Goal: Task Accomplishment & Management: Manage account settings

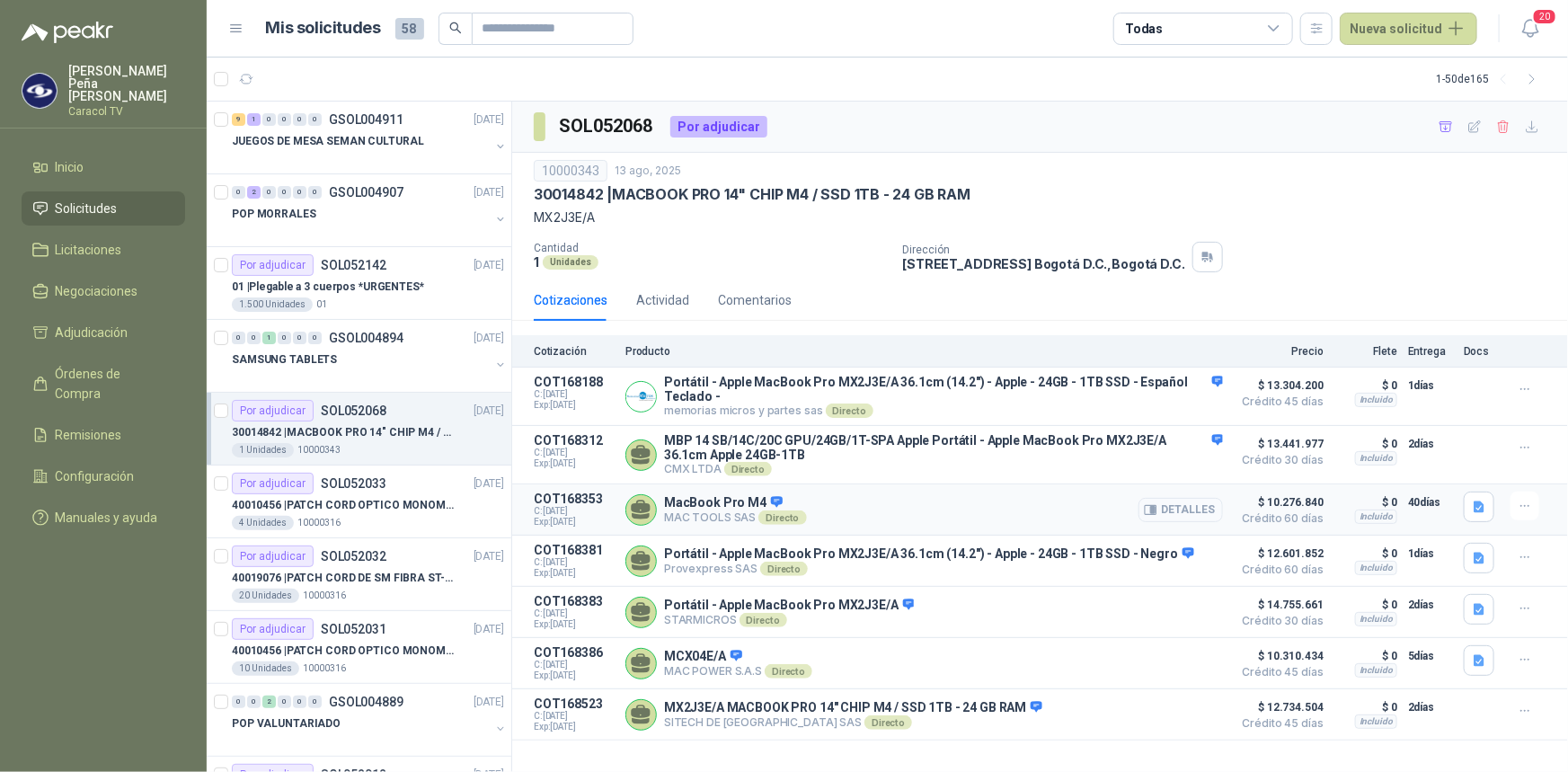
click at [1207, 514] on button "Detalles" at bounding box center [1180, 511] width 85 height 25
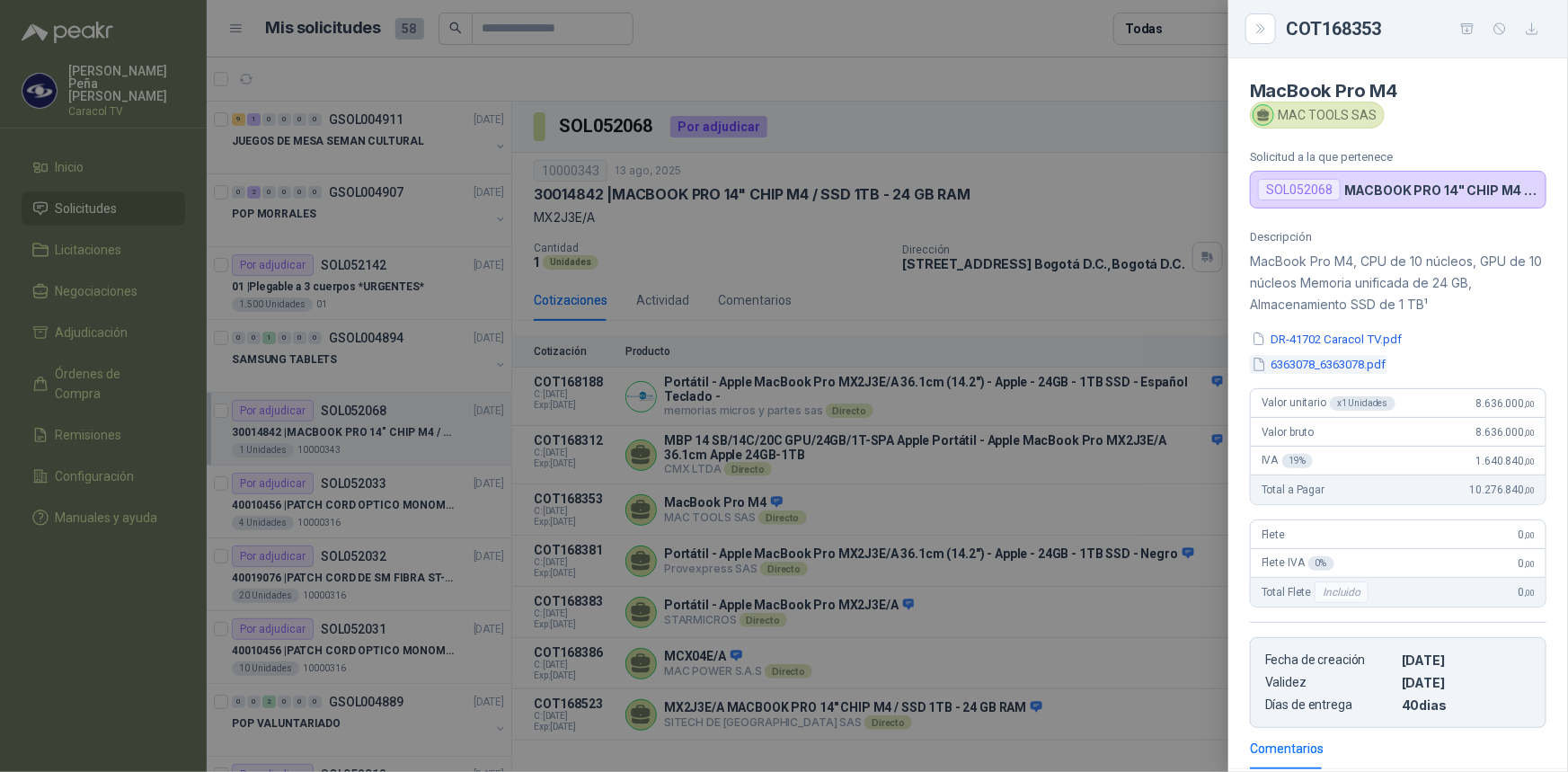
click at [1322, 367] on button "6363078_6363078.pdf" at bounding box center [1319, 364] width 138 height 19
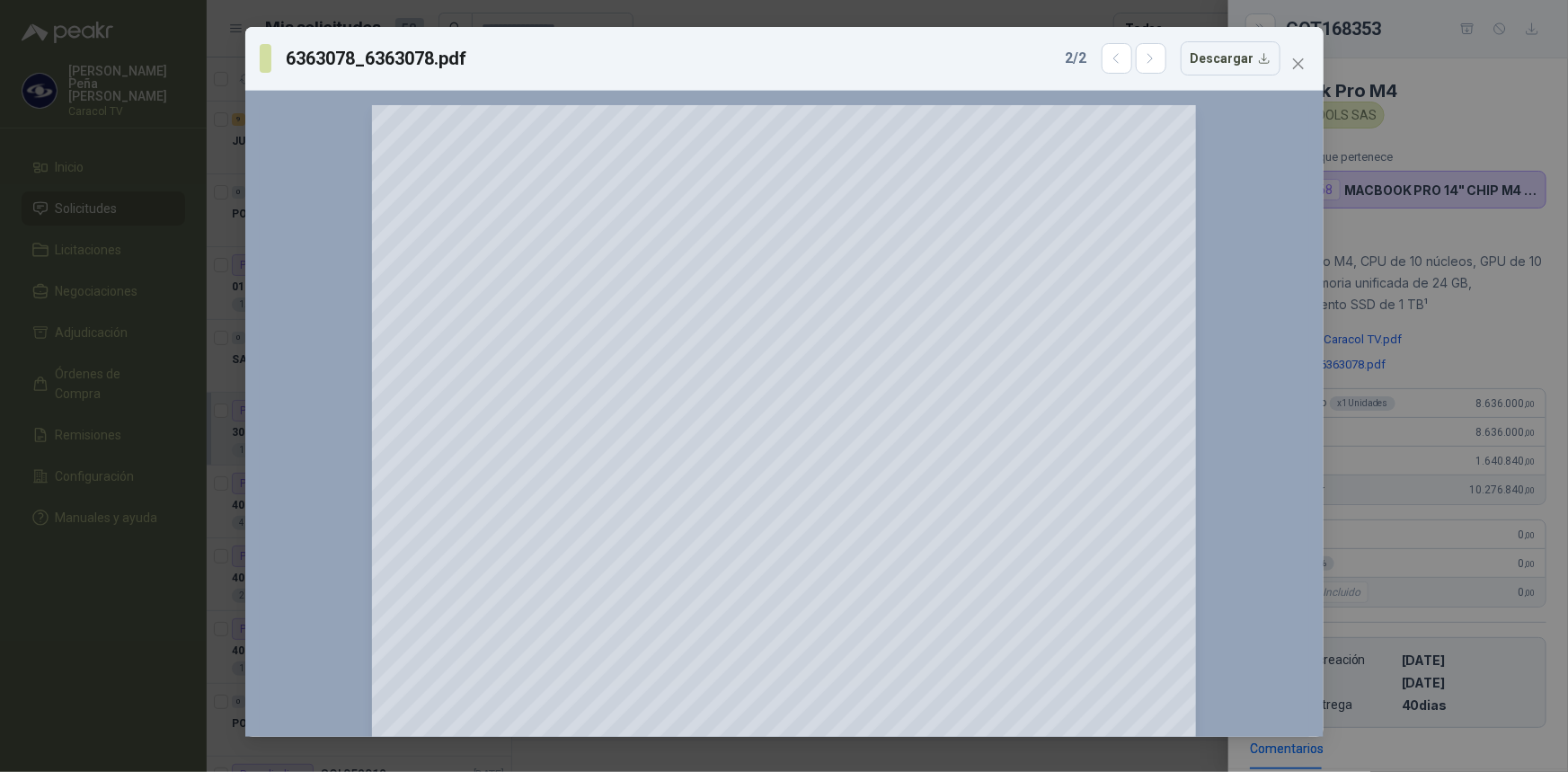
click at [1305, 58] on icon "close" at bounding box center [1298, 64] width 14 height 14
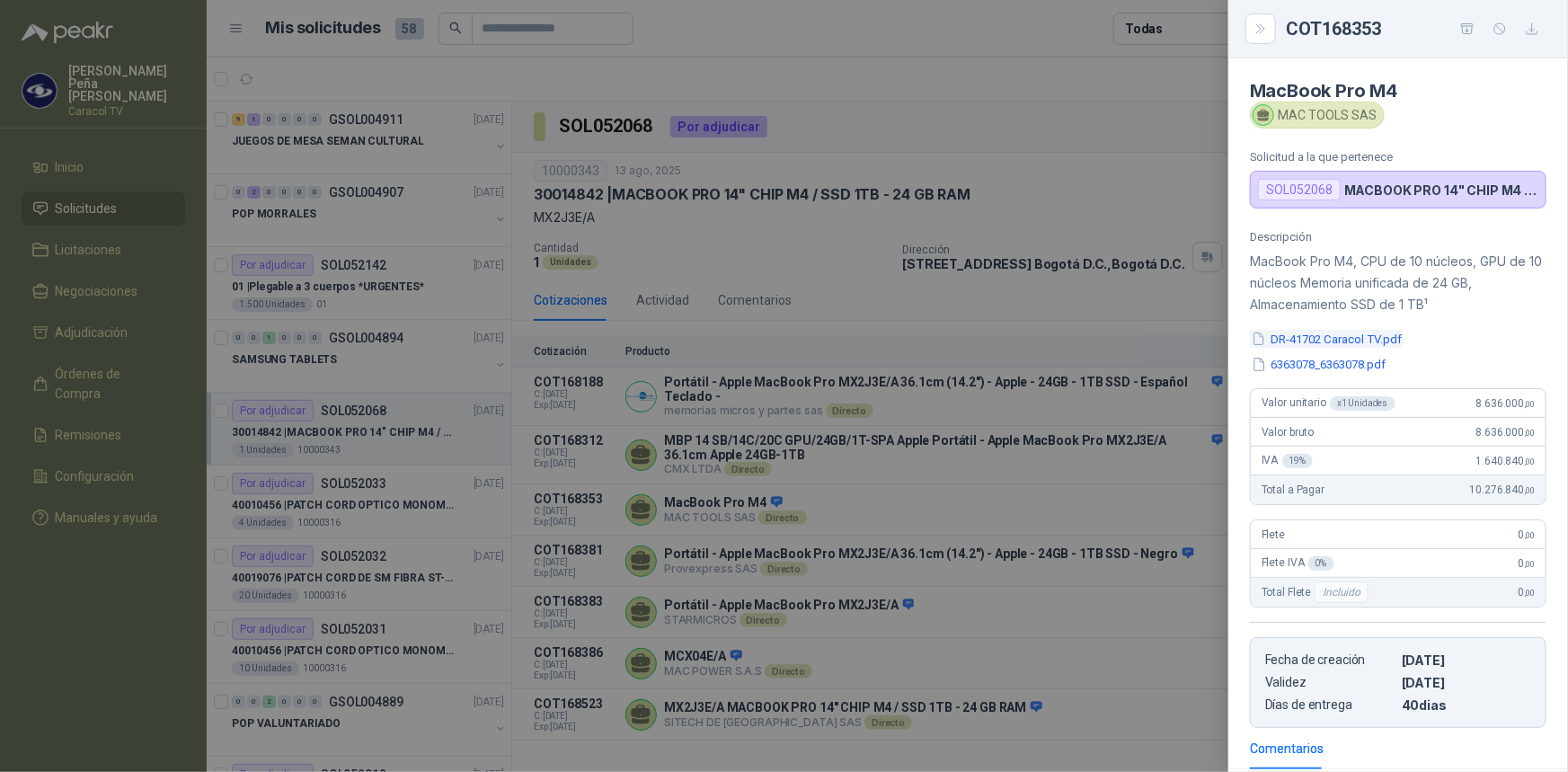
click at [1380, 342] on button "DR-41702 Caracol TV.pdf" at bounding box center [1327, 339] width 154 height 19
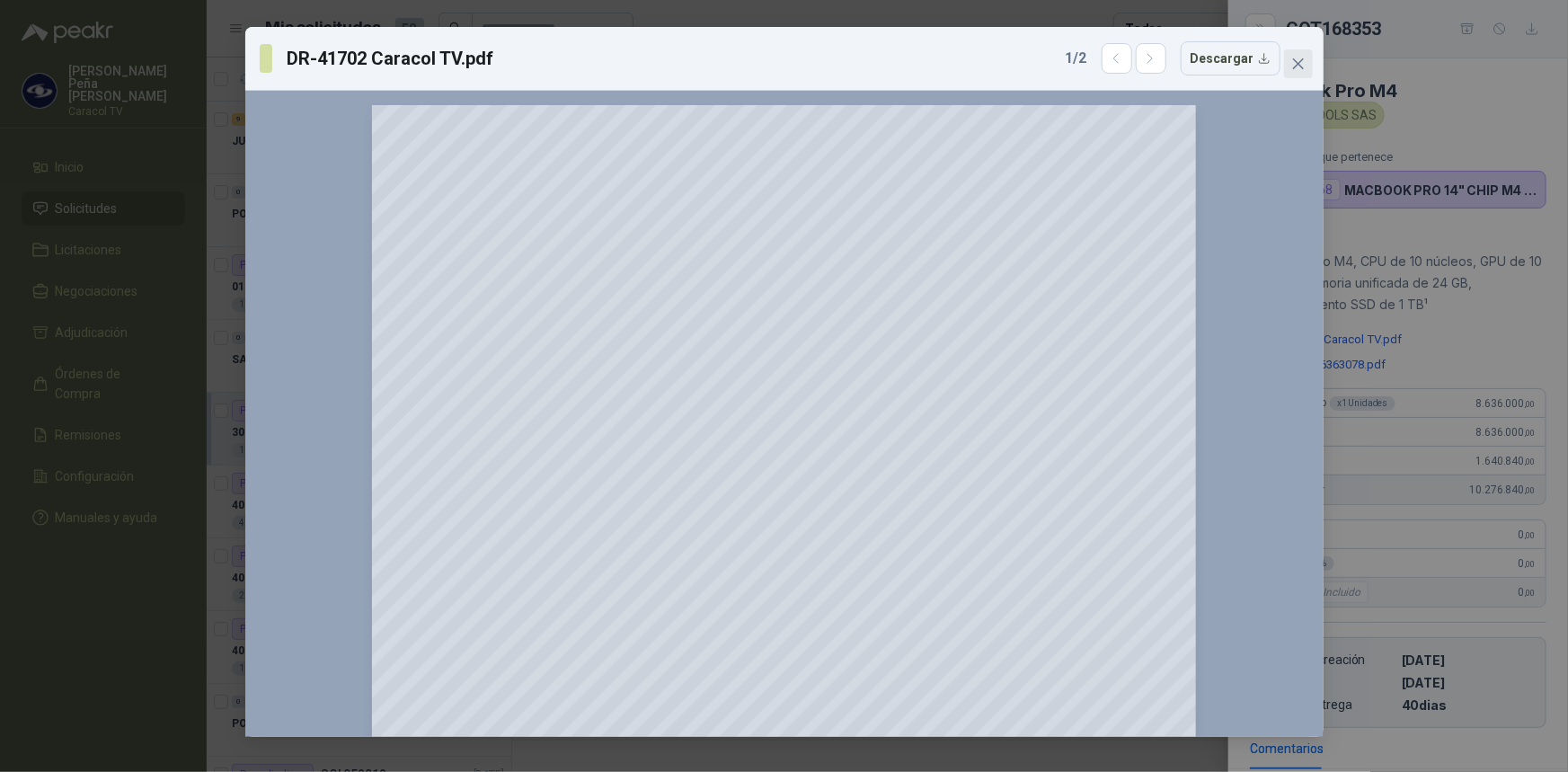
click at [1298, 57] on icon "close" at bounding box center [1298, 64] width 14 height 14
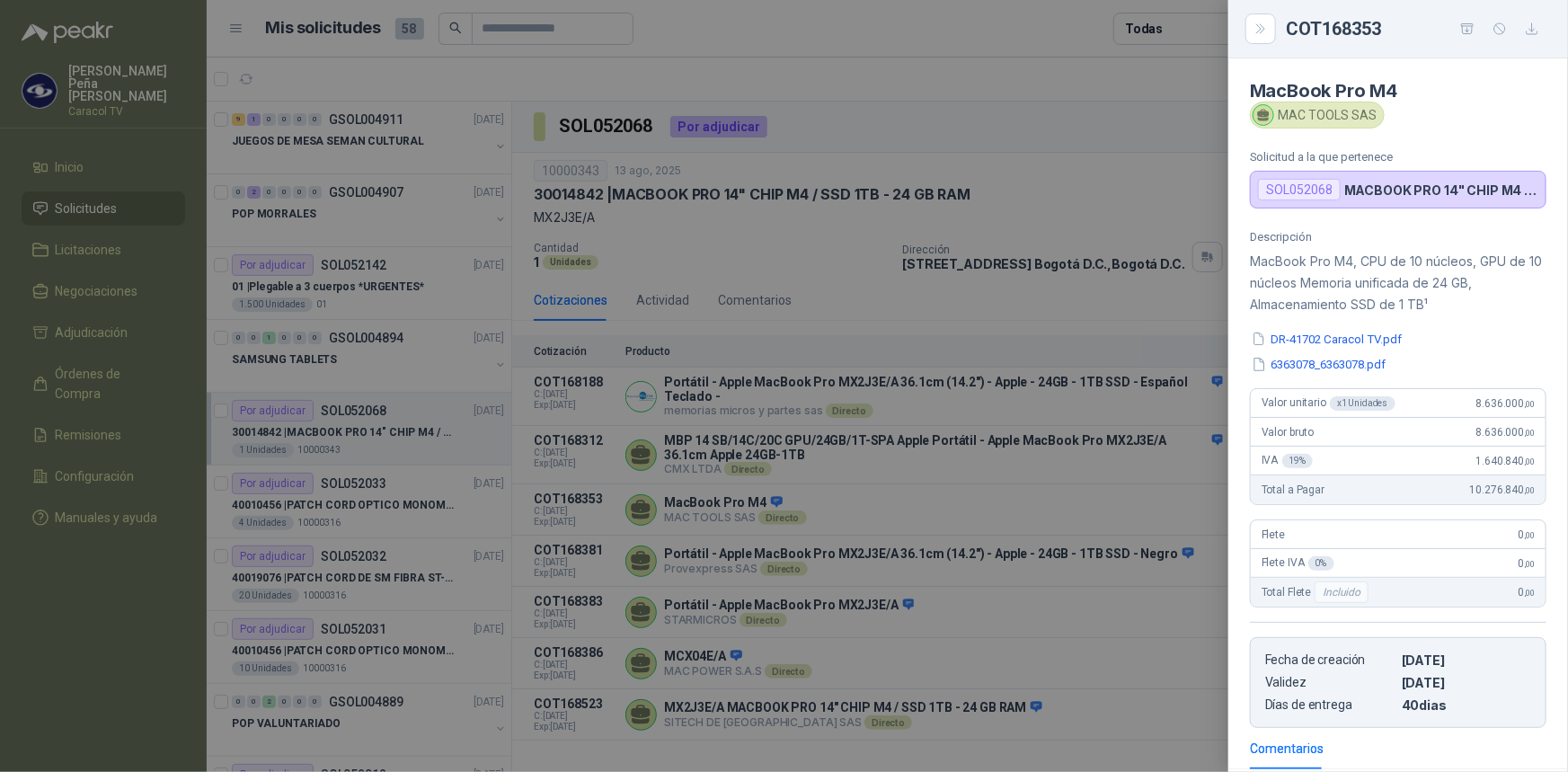
click at [1135, 464] on div at bounding box center [784, 386] width 1568 height 772
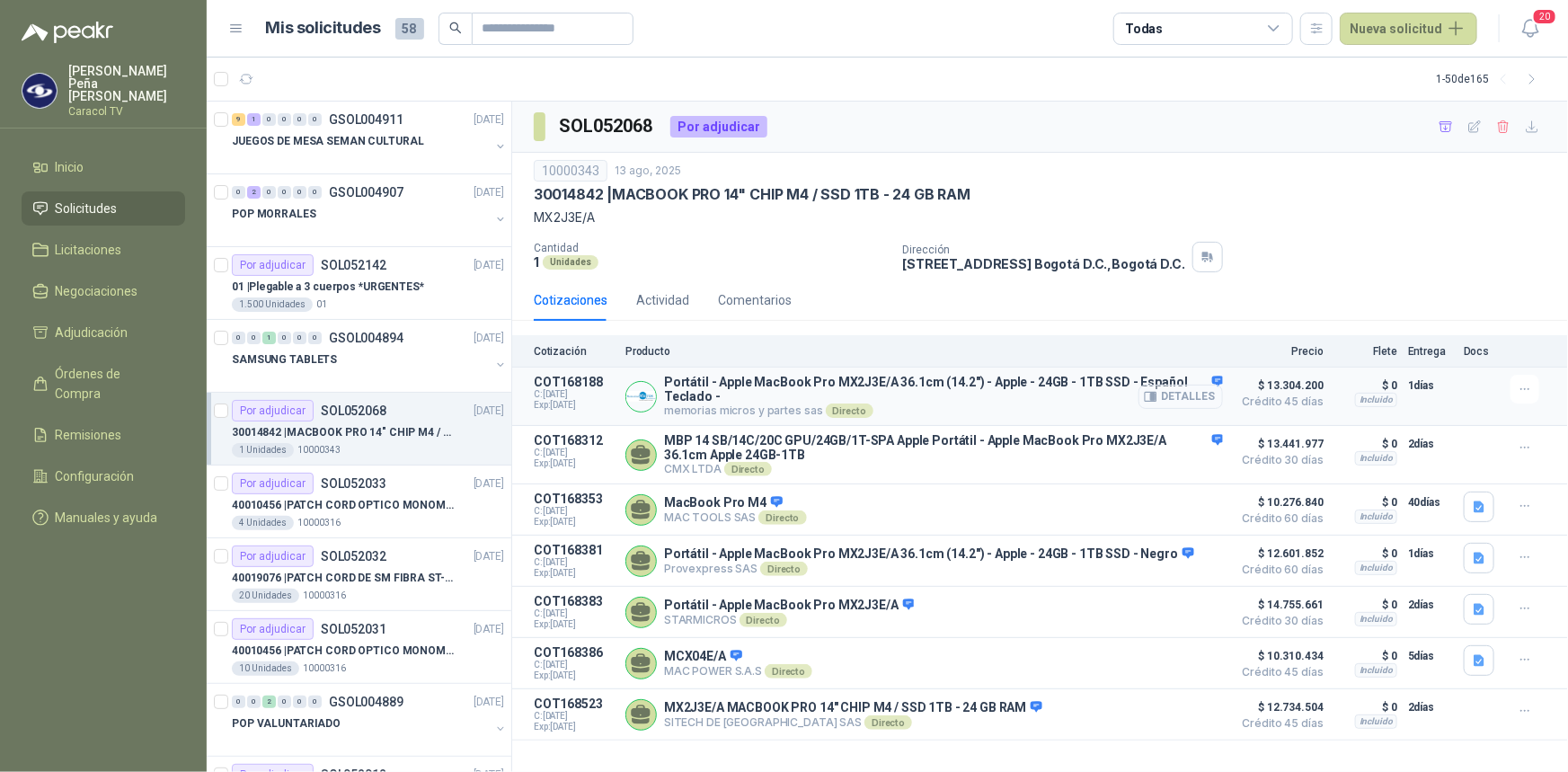
click at [1187, 402] on button "Detalles" at bounding box center [1180, 396] width 85 height 25
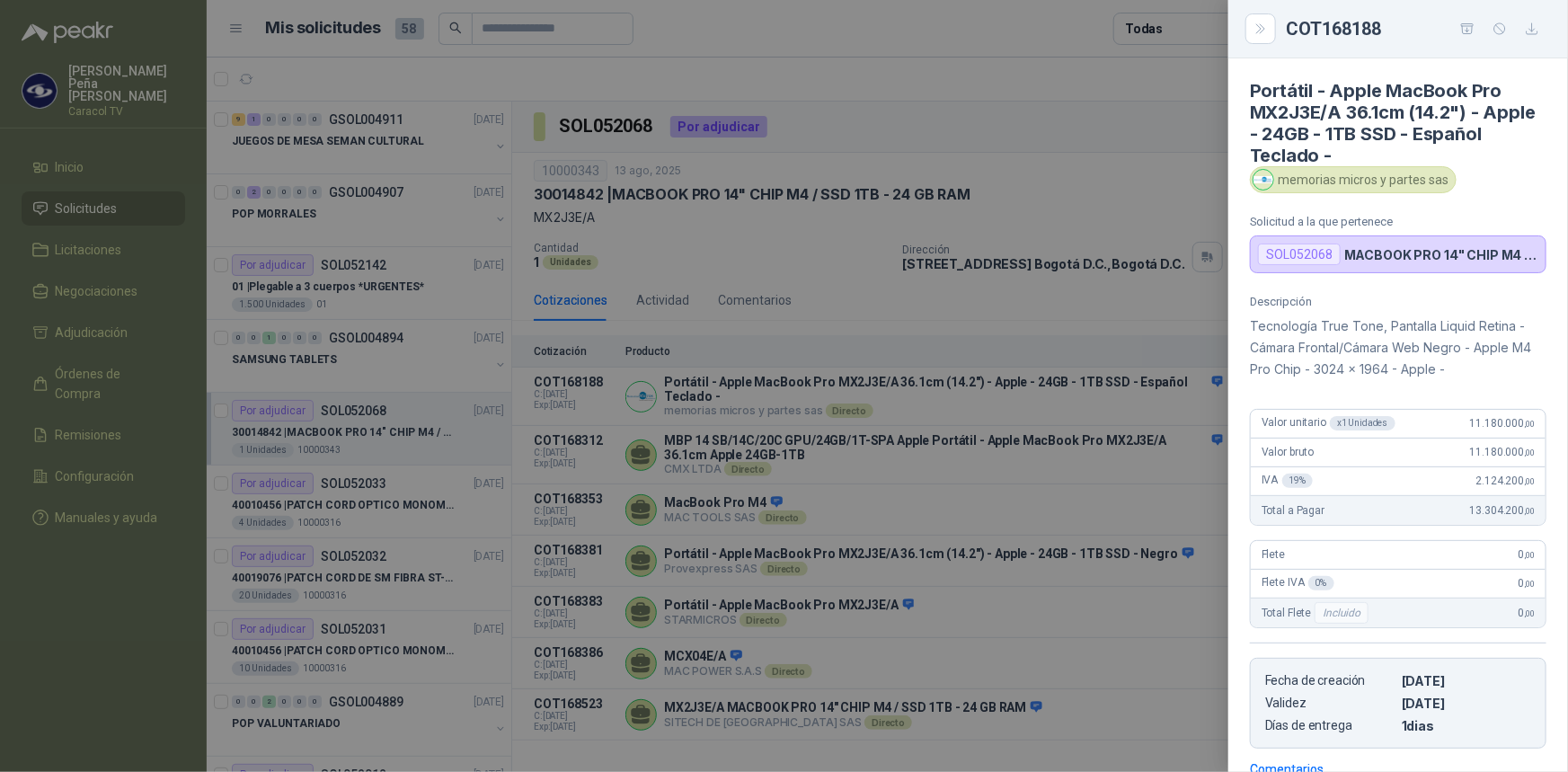
click at [1036, 434] on div at bounding box center [784, 386] width 1568 height 772
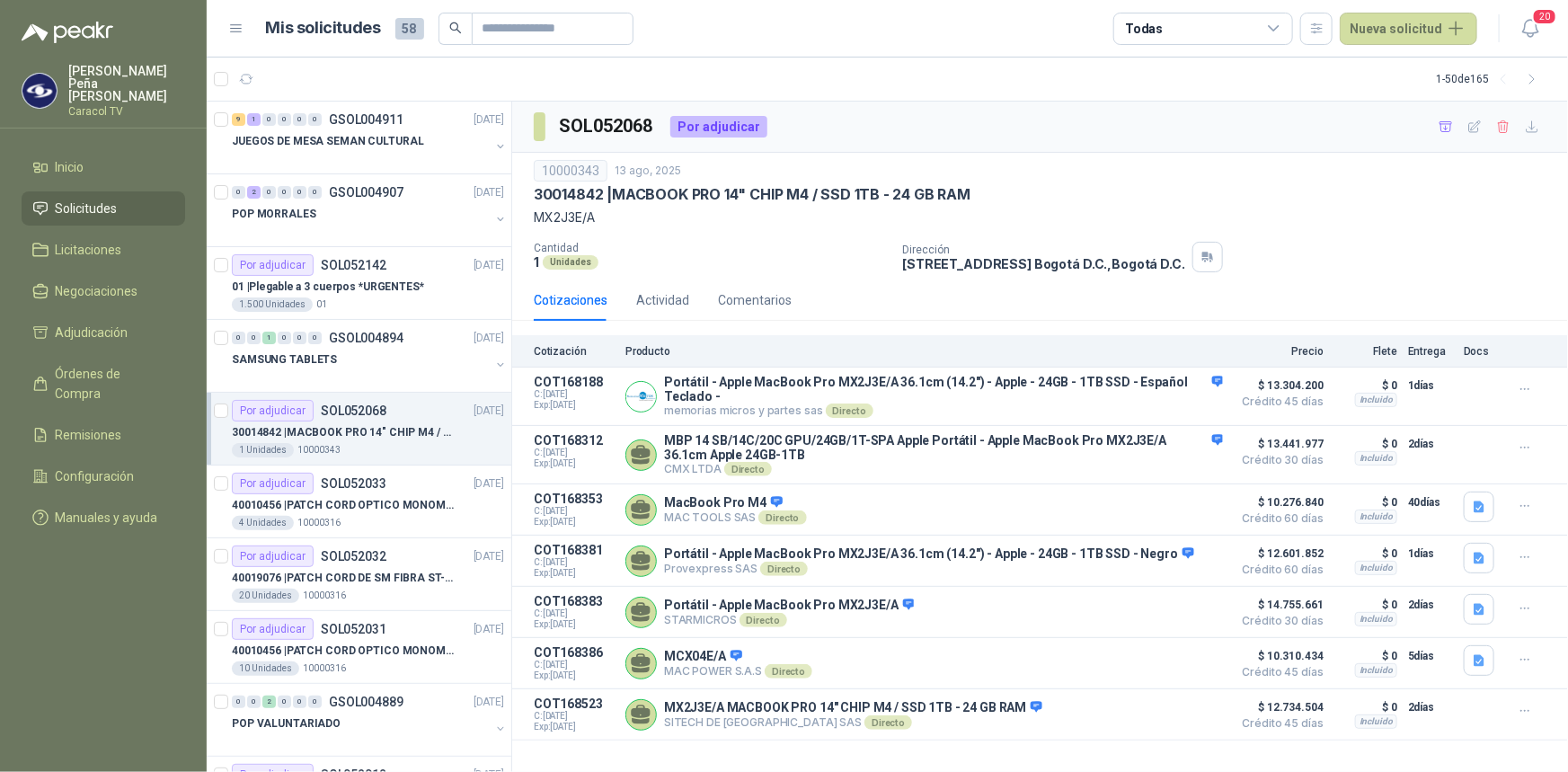
click at [1036, 434] on p "MBP 14 SB/14C/20C GPU/24GB/1T-SPA Apple Portátil - Apple MacBook Pro MX2J3E/A 3…" at bounding box center [943, 448] width 559 height 29
click at [1194, 465] on button "Detalles" at bounding box center [1180, 455] width 85 height 25
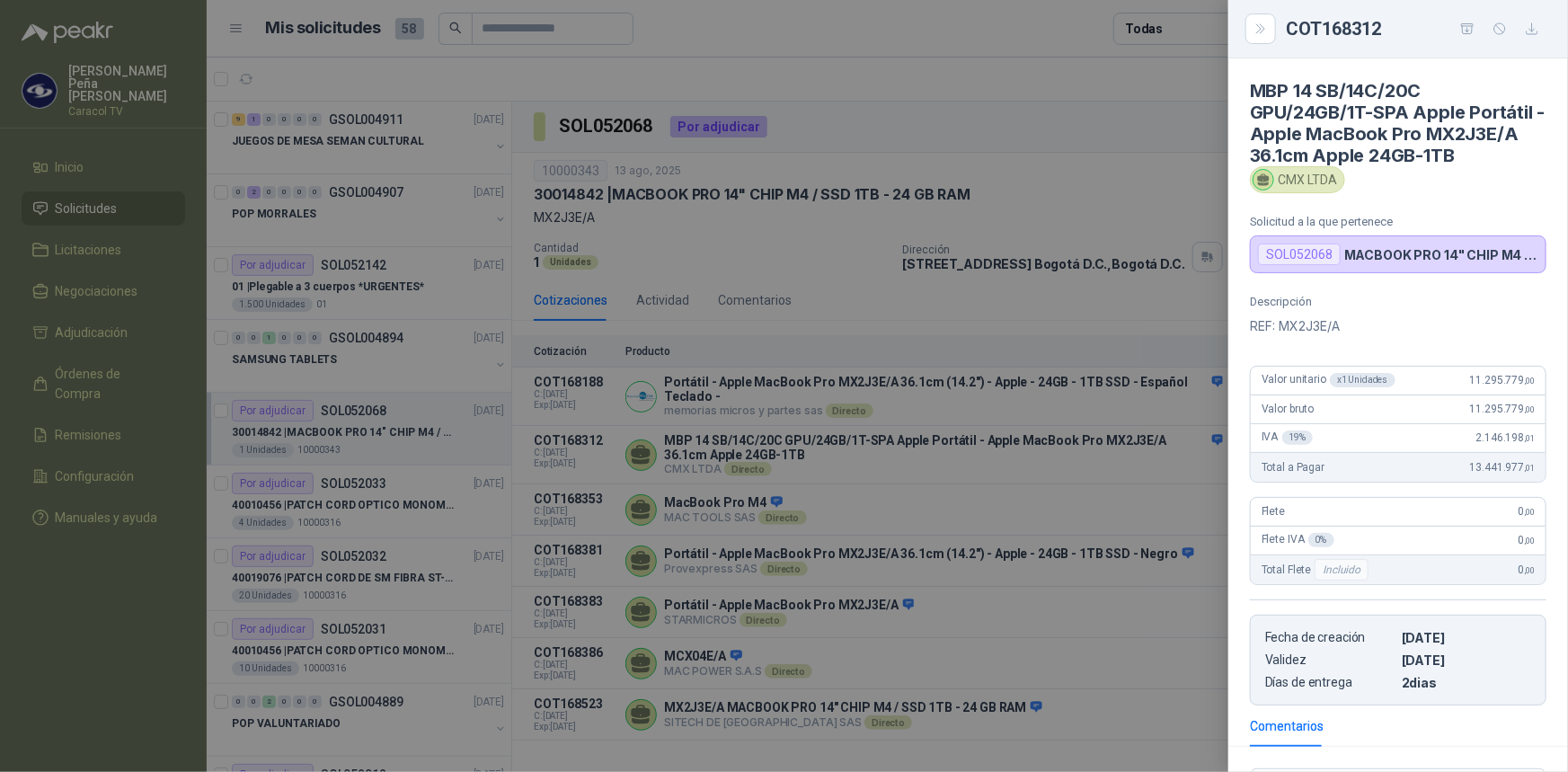
click at [996, 413] on div at bounding box center [784, 386] width 1568 height 772
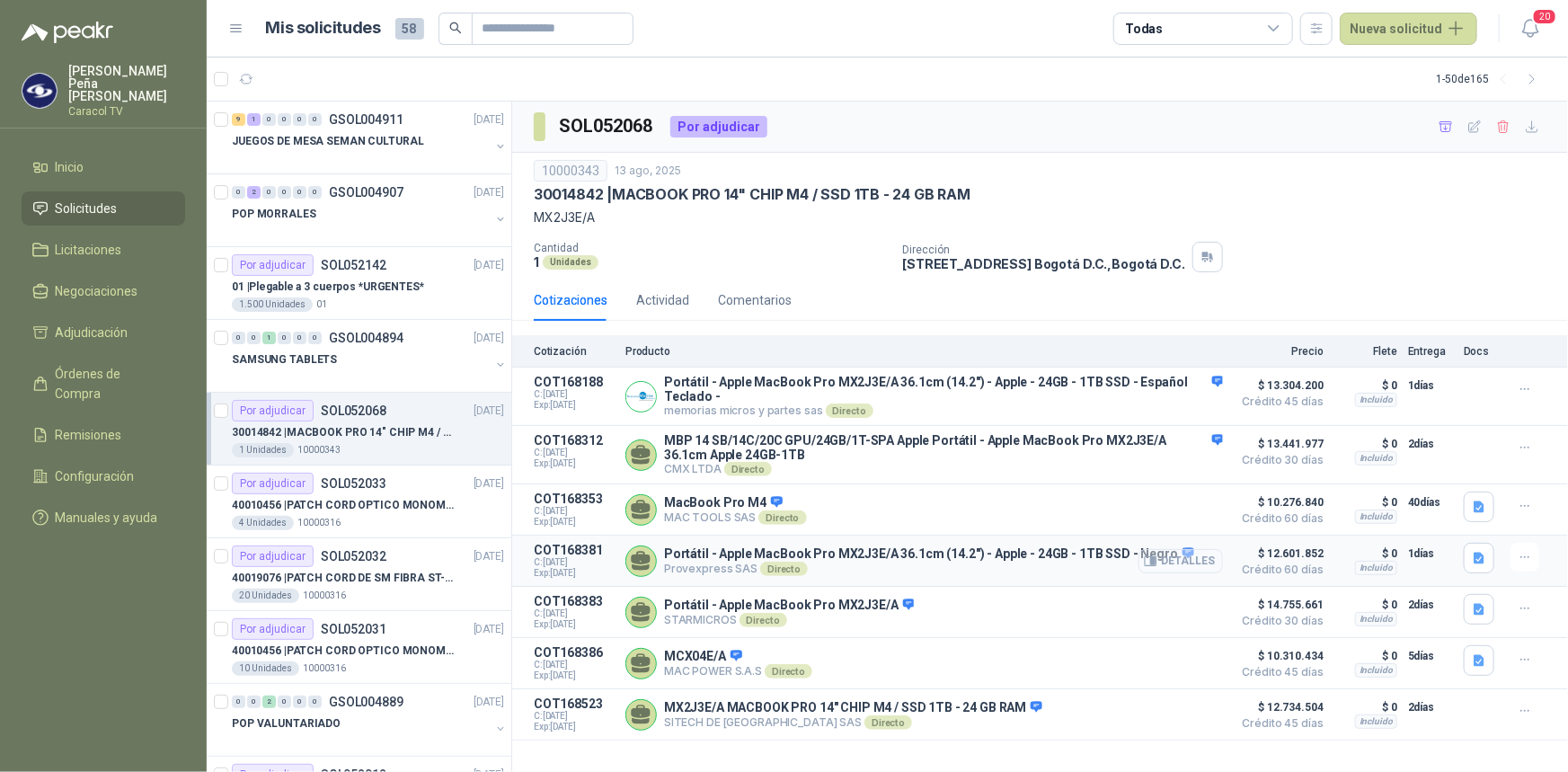
click at [1179, 570] on button "Detalles" at bounding box center [1180, 561] width 85 height 25
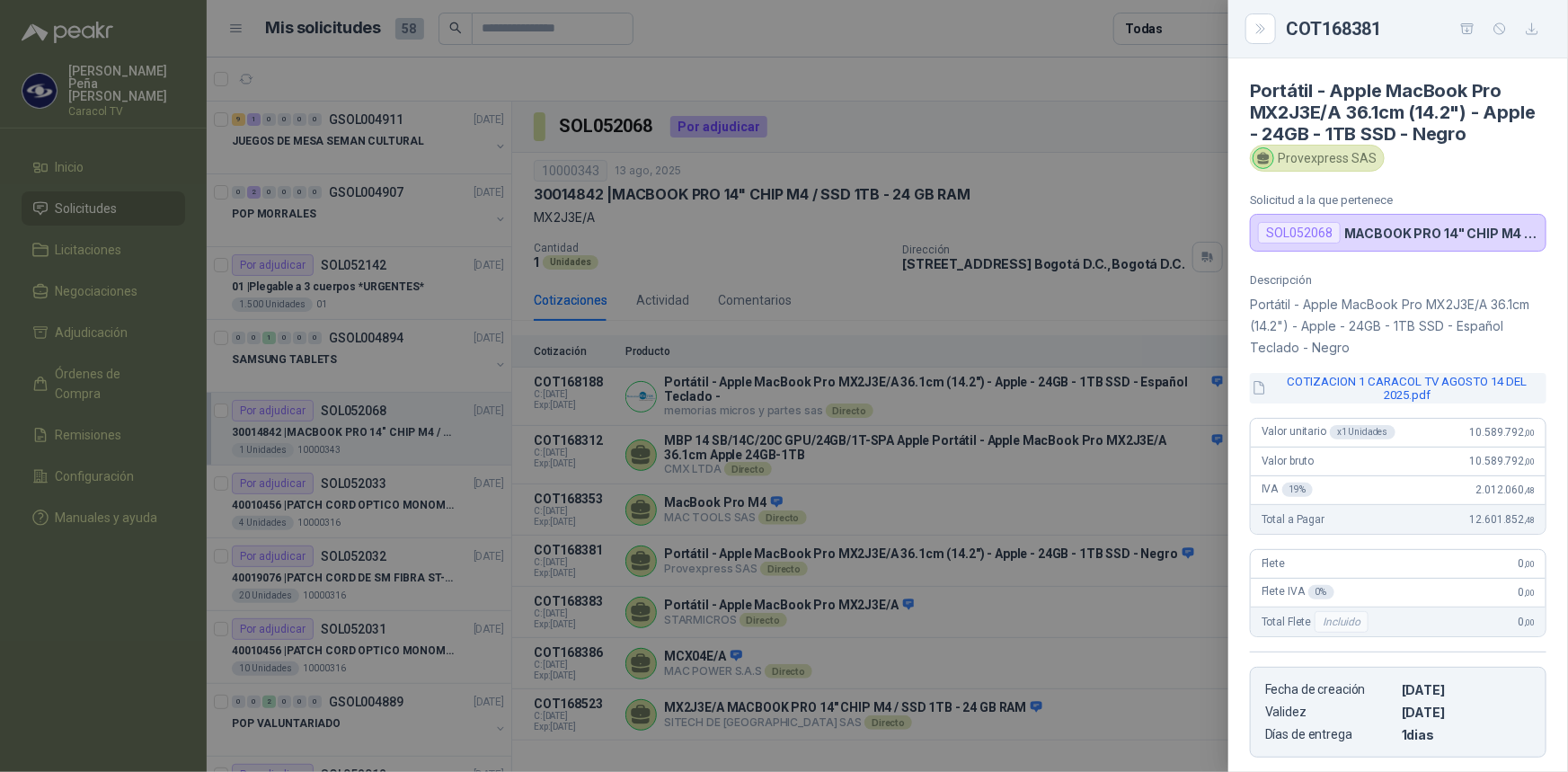
click at [1429, 397] on button "COTIZACION 1 CARACOL TV AGOSTO 14 DEL 2025.pdf" at bounding box center [1399, 388] width 297 height 30
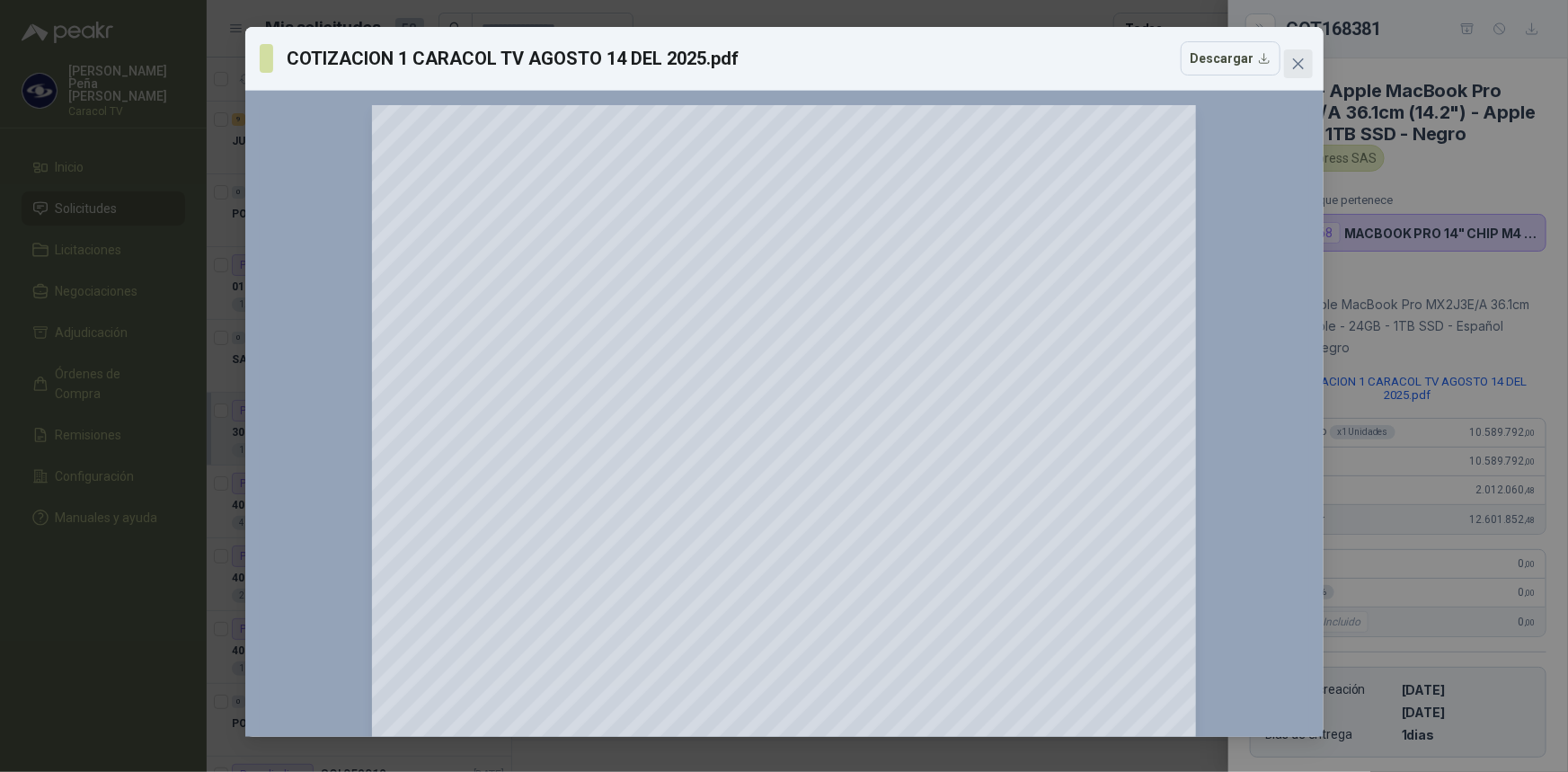
click at [1295, 60] on icon "close" at bounding box center [1297, 63] width 10 height 10
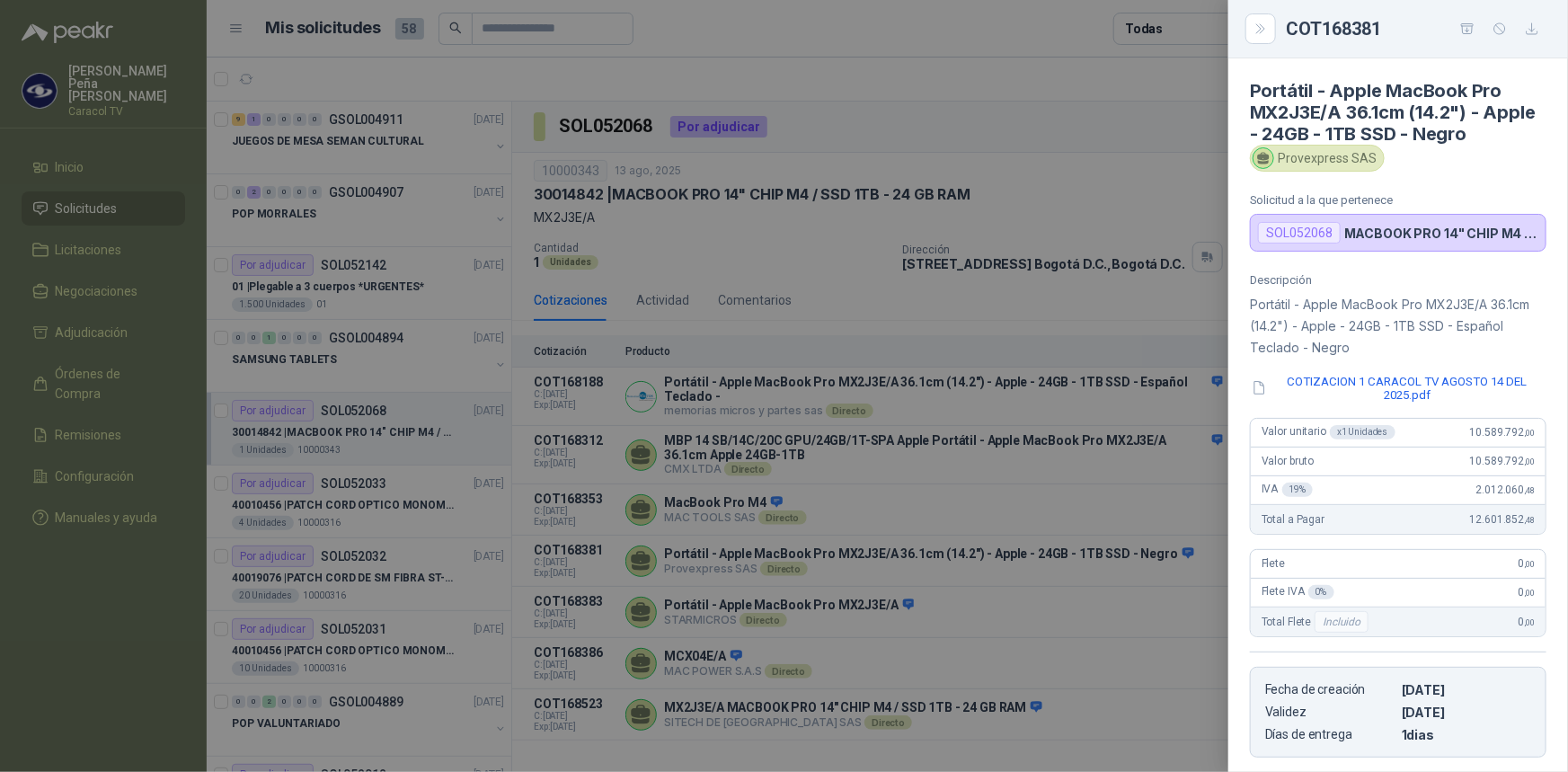
click at [1127, 558] on div at bounding box center [784, 386] width 1568 height 772
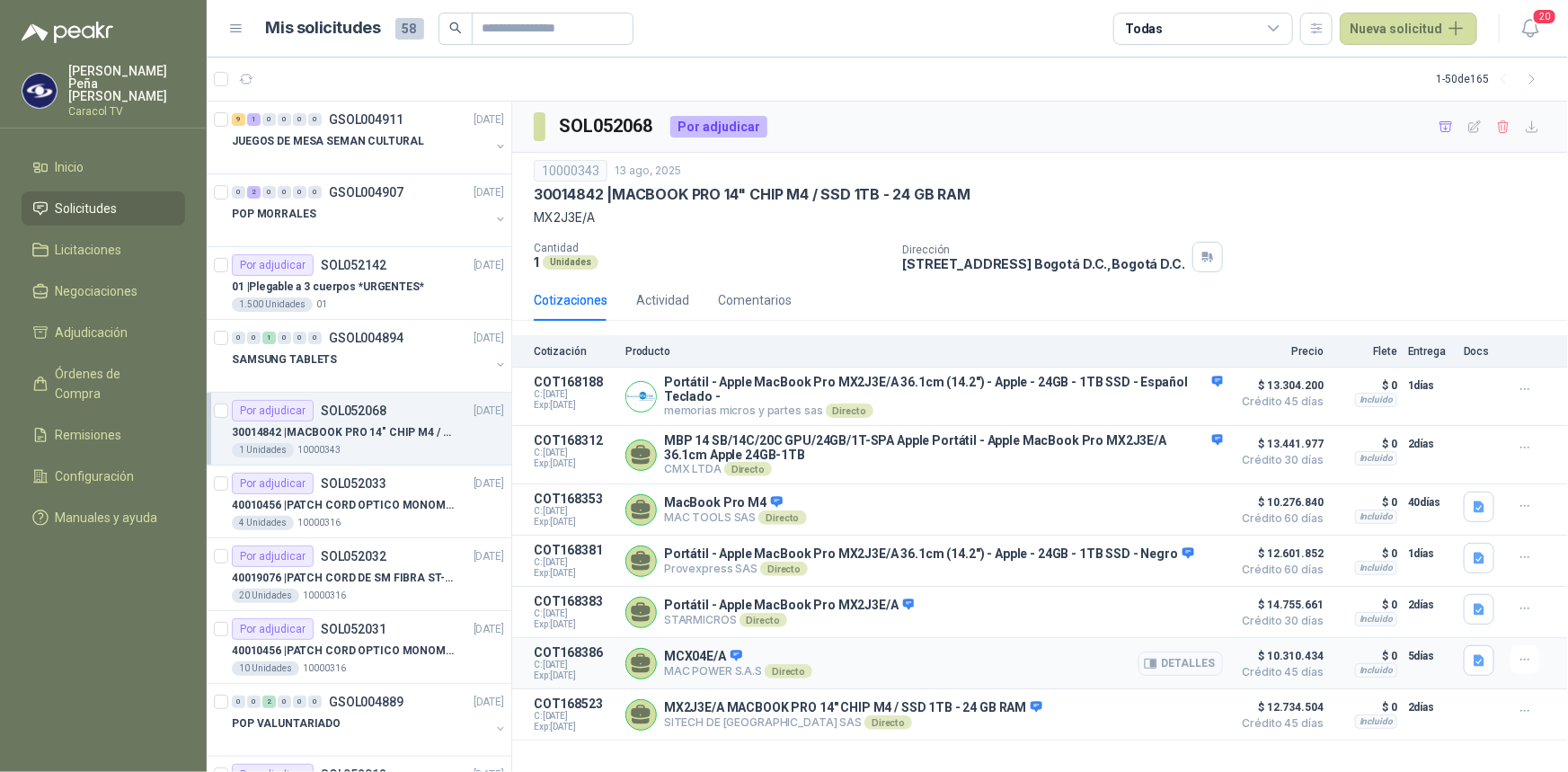
click at [1212, 666] on button "Detalles" at bounding box center [1180, 664] width 85 height 25
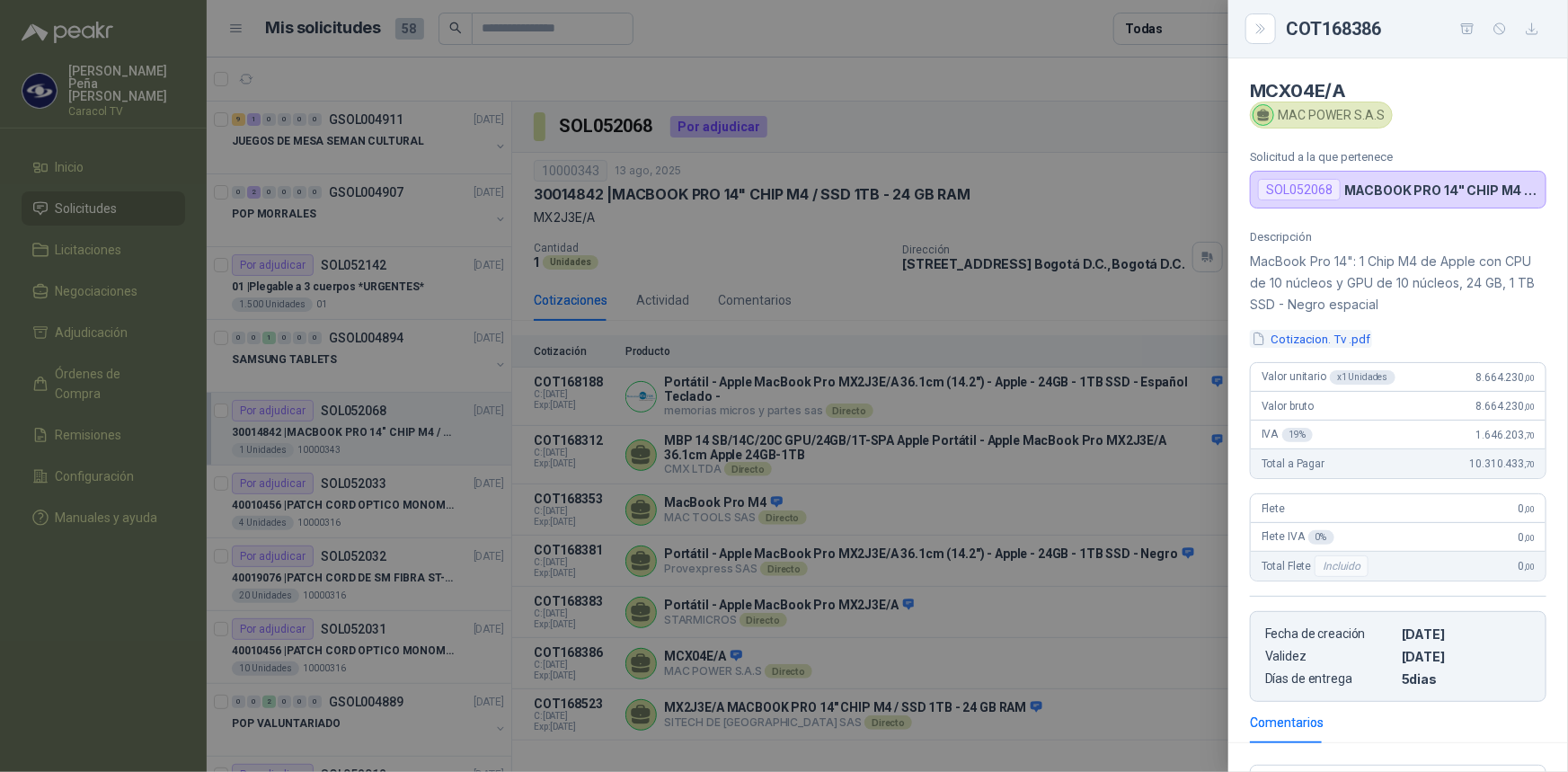
click at [1335, 339] on button "Cotizacion. Tv .pdf" at bounding box center [1311, 339] width 123 height 19
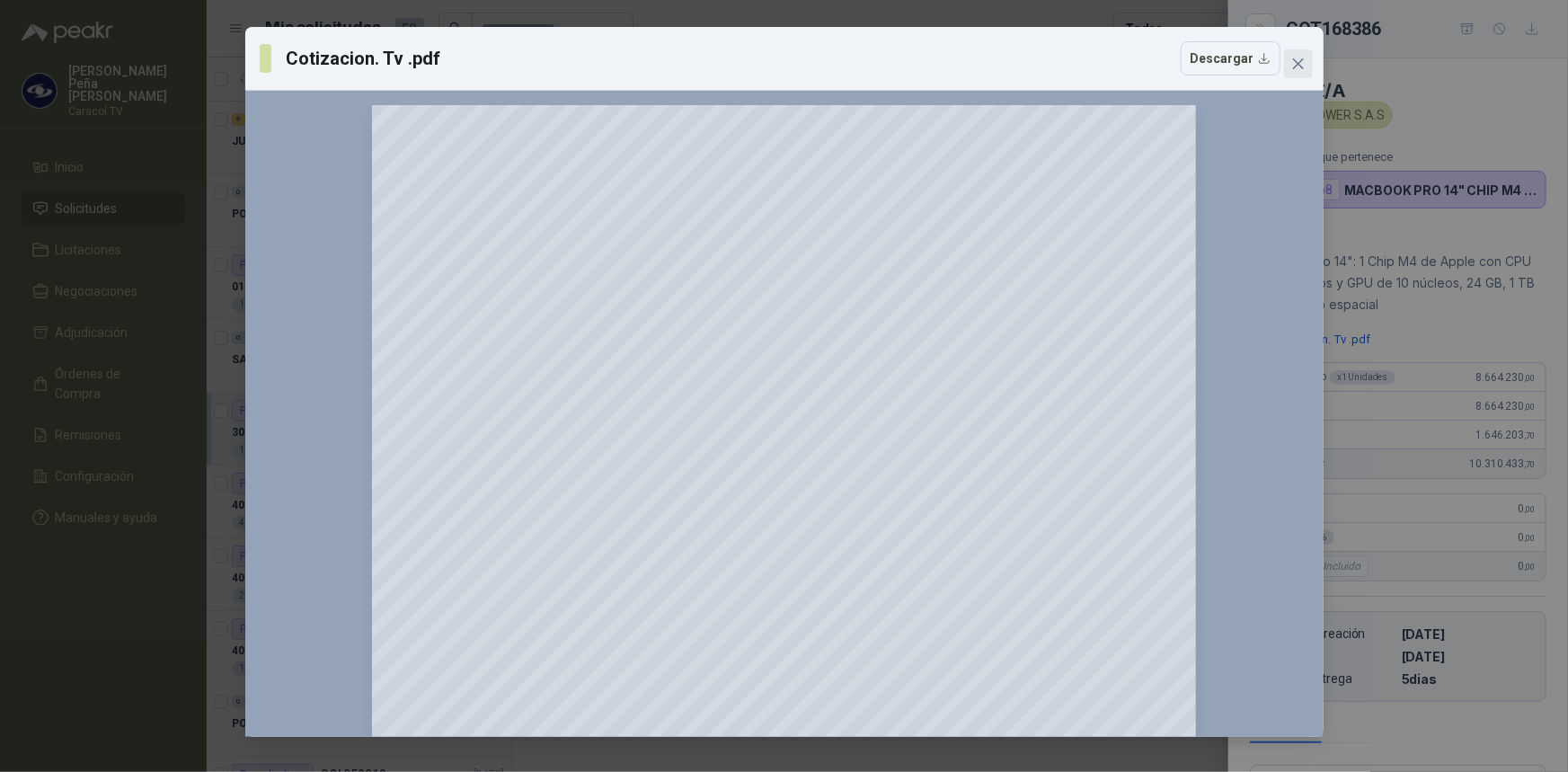
click at [1289, 57] on span "Close" at bounding box center [1298, 64] width 29 height 14
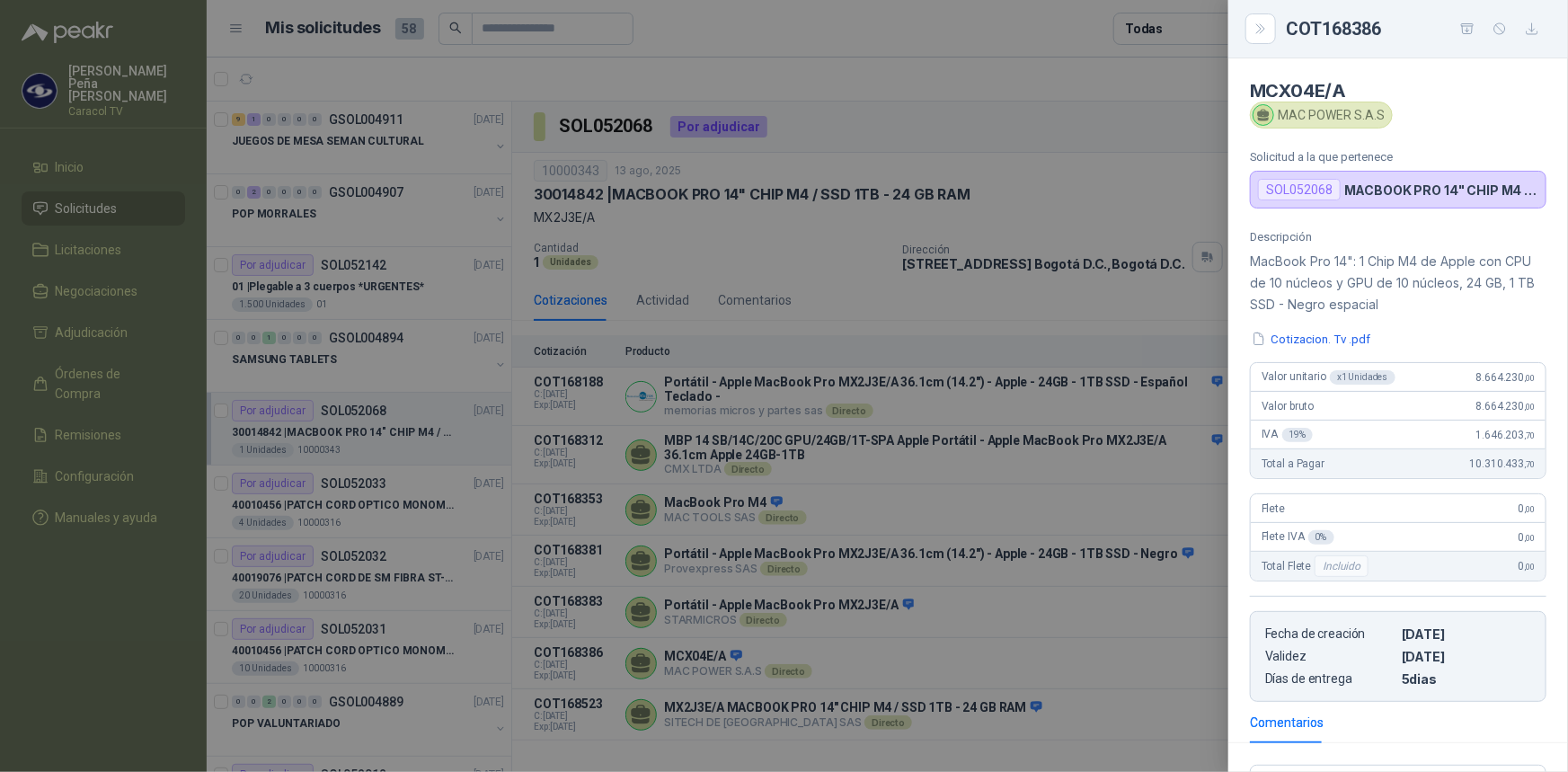
click at [1108, 639] on div at bounding box center [784, 386] width 1568 height 772
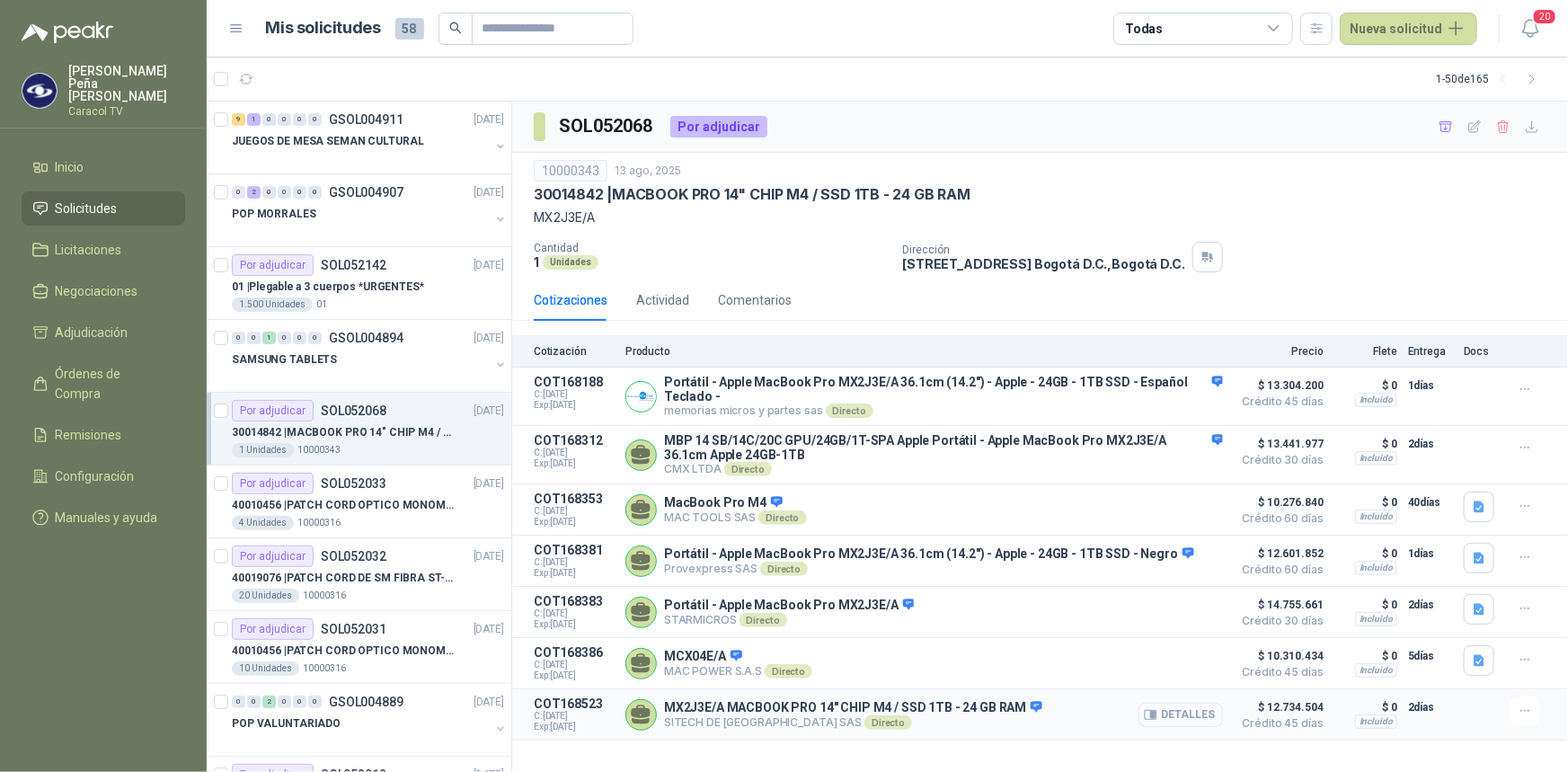
click at [1179, 716] on button "Detalles" at bounding box center [1180, 715] width 85 height 25
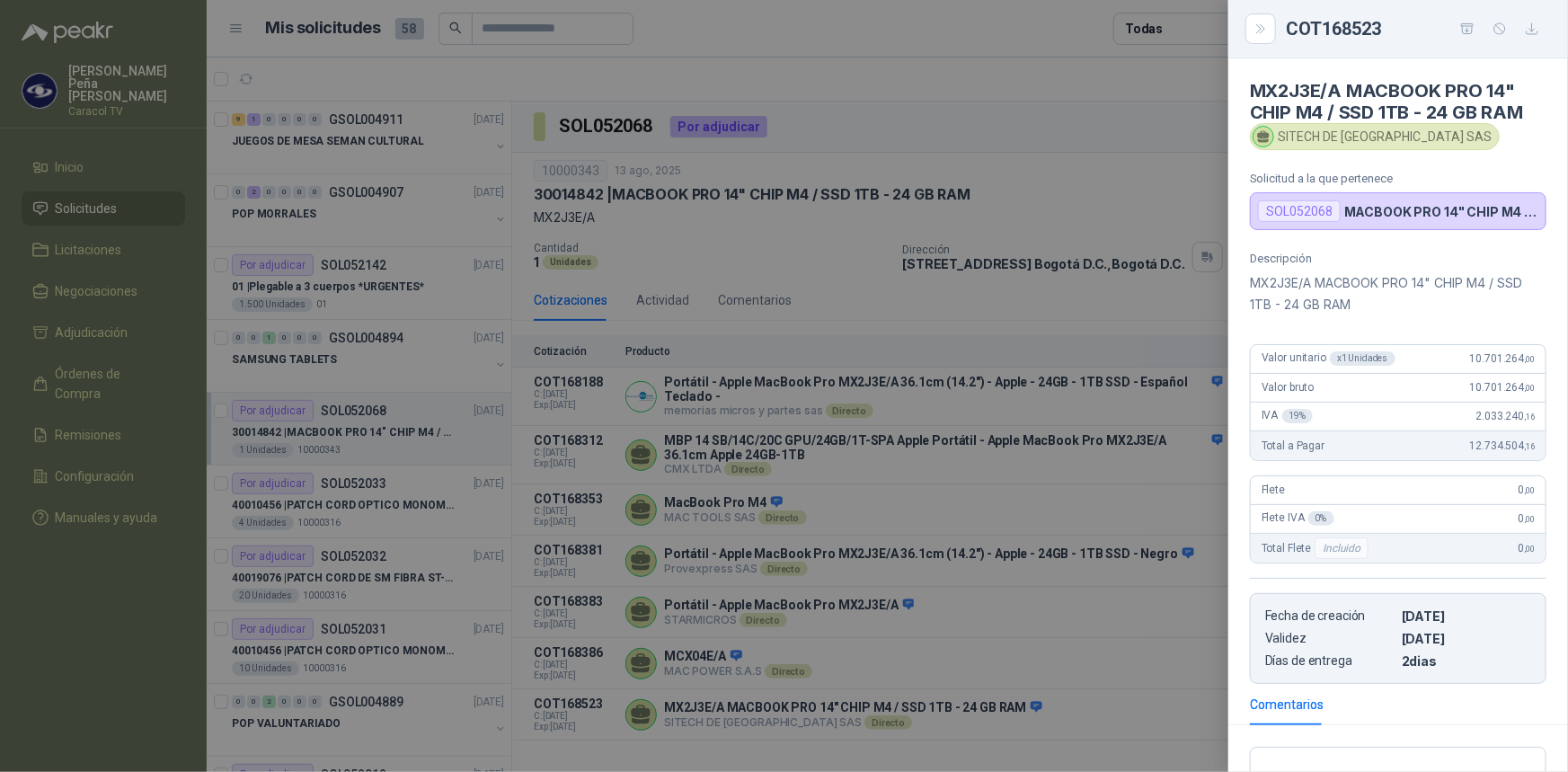
click at [1153, 523] on div at bounding box center [784, 386] width 1568 height 772
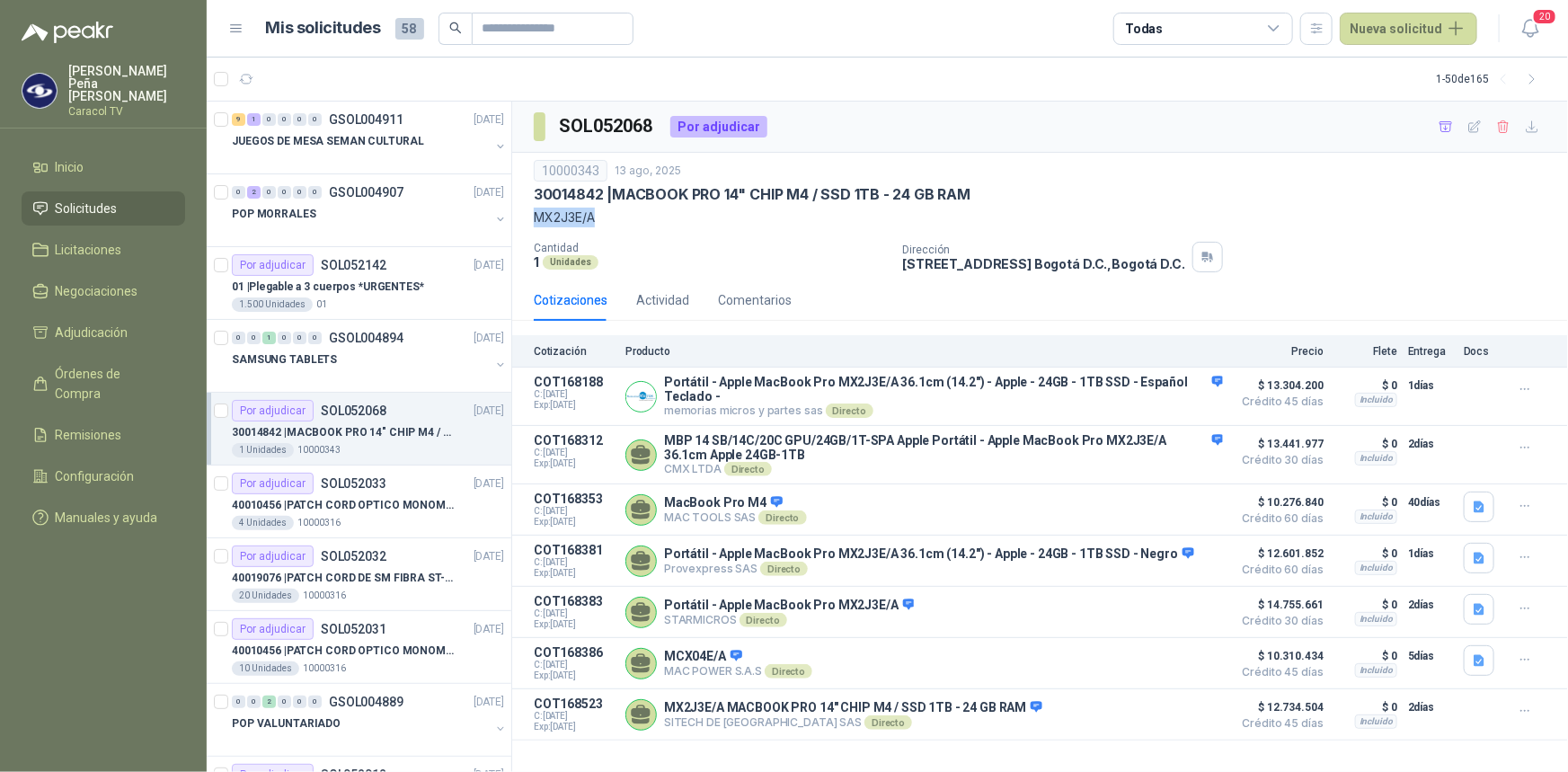
drag, startPoint x: 594, startPoint y: 215, endPoint x: 533, endPoint y: 215, distance: 61.0
click at [533, 215] on p "MX2J3E/A" at bounding box center [1039, 217] width 1013 height 20
copy p "MX2J3E/A"
click at [1211, 666] on button "Detalles" at bounding box center [1180, 664] width 85 height 25
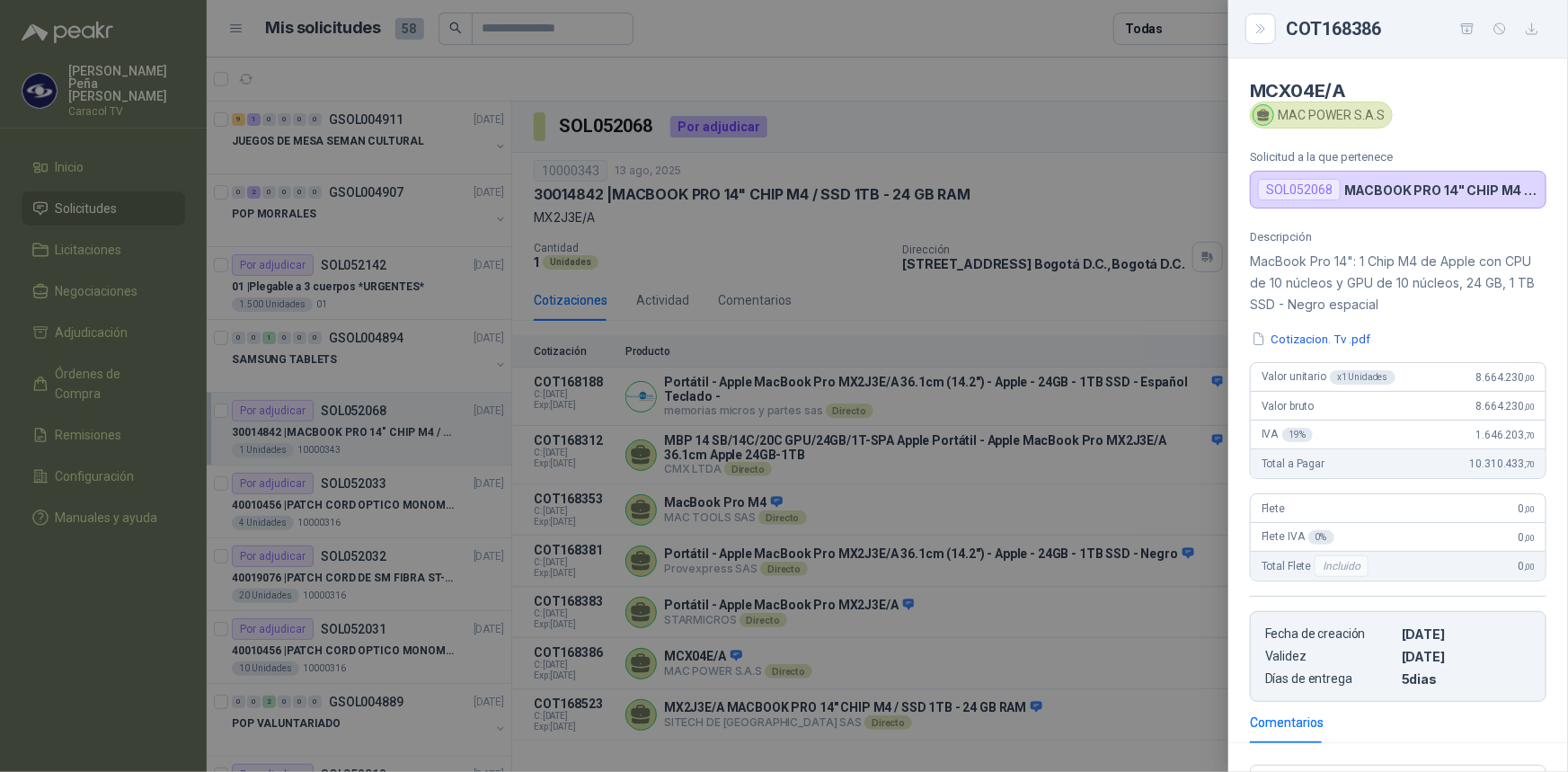
click at [744, 664] on div at bounding box center [784, 386] width 1568 height 772
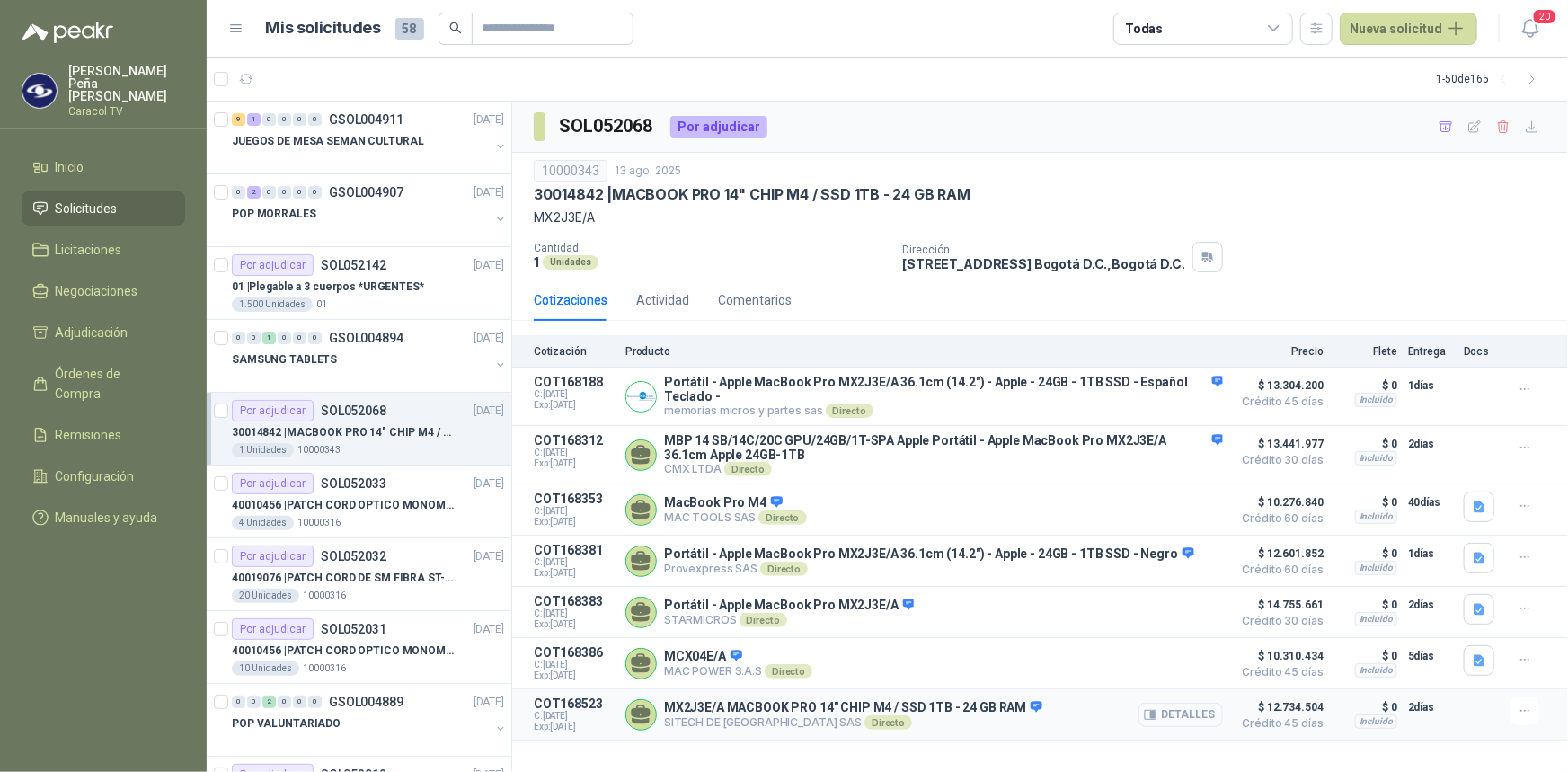
click at [1171, 727] on button "Detalles" at bounding box center [1180, 715] width 85 height 25
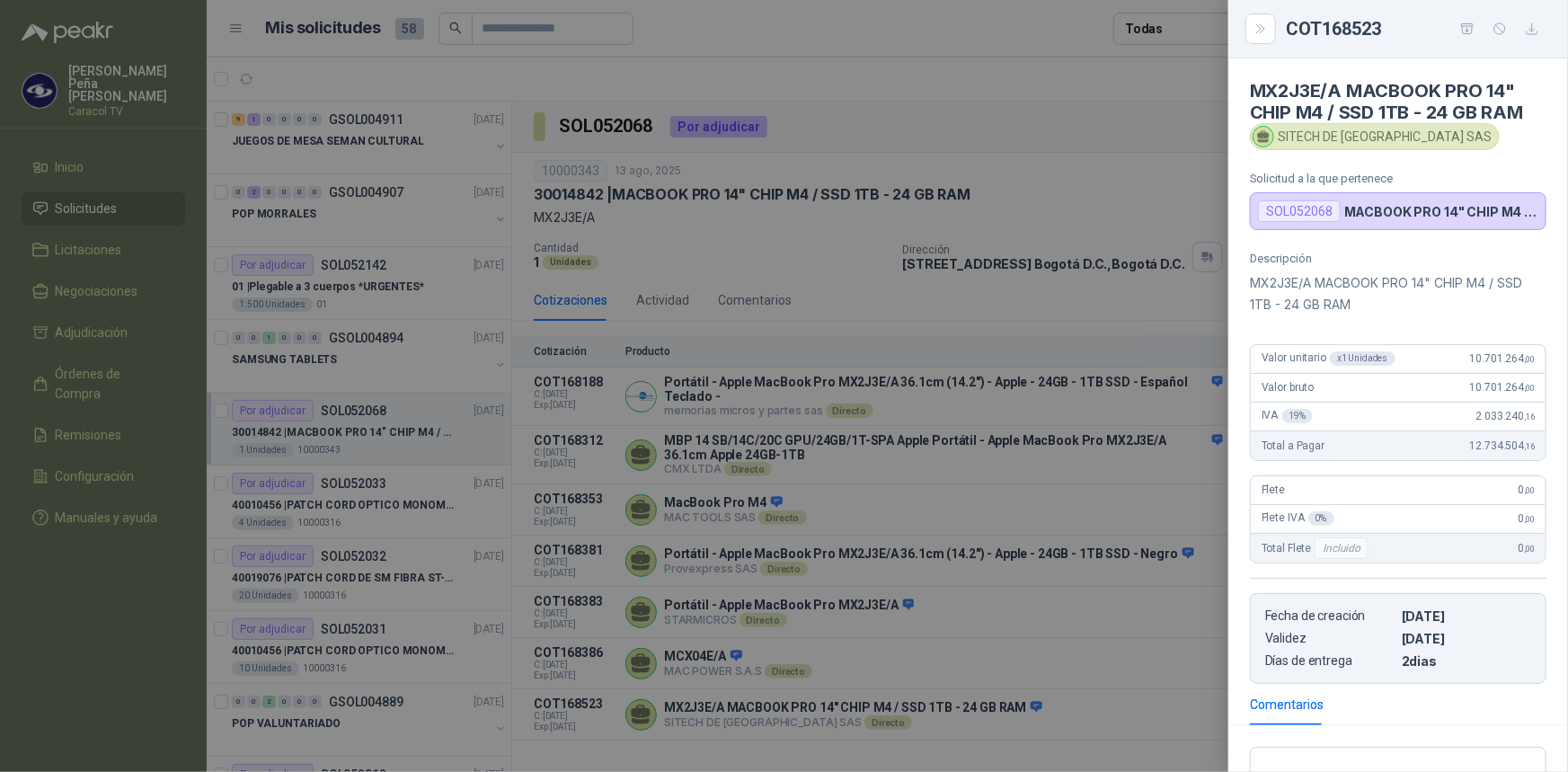
click at [1000, 632] on div at bounding box center [784, 386] width 1568 height 772
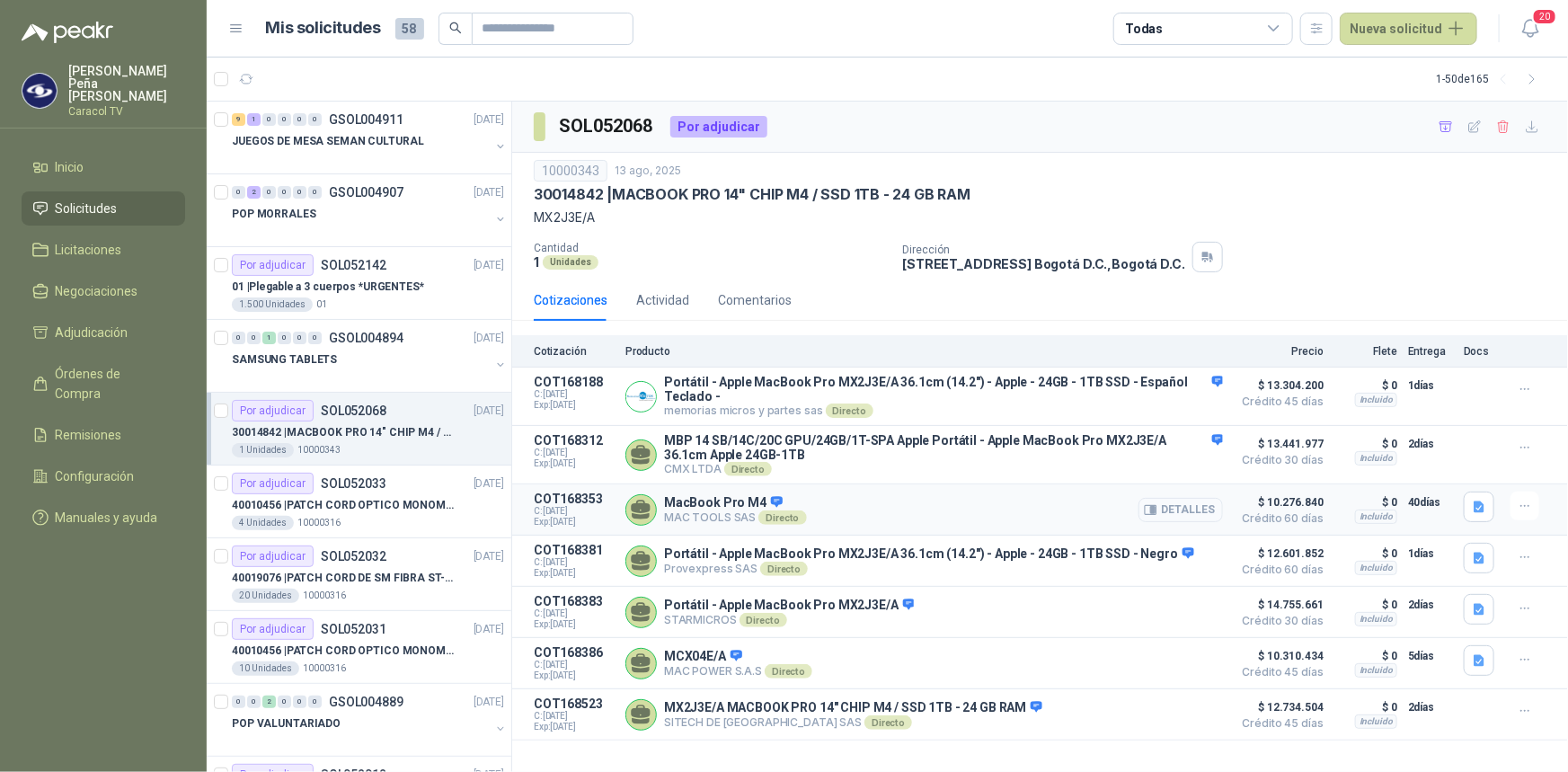
click at [1176, 517] on button "Detalles" at bounding box center [1180, 511] width 85 height 25
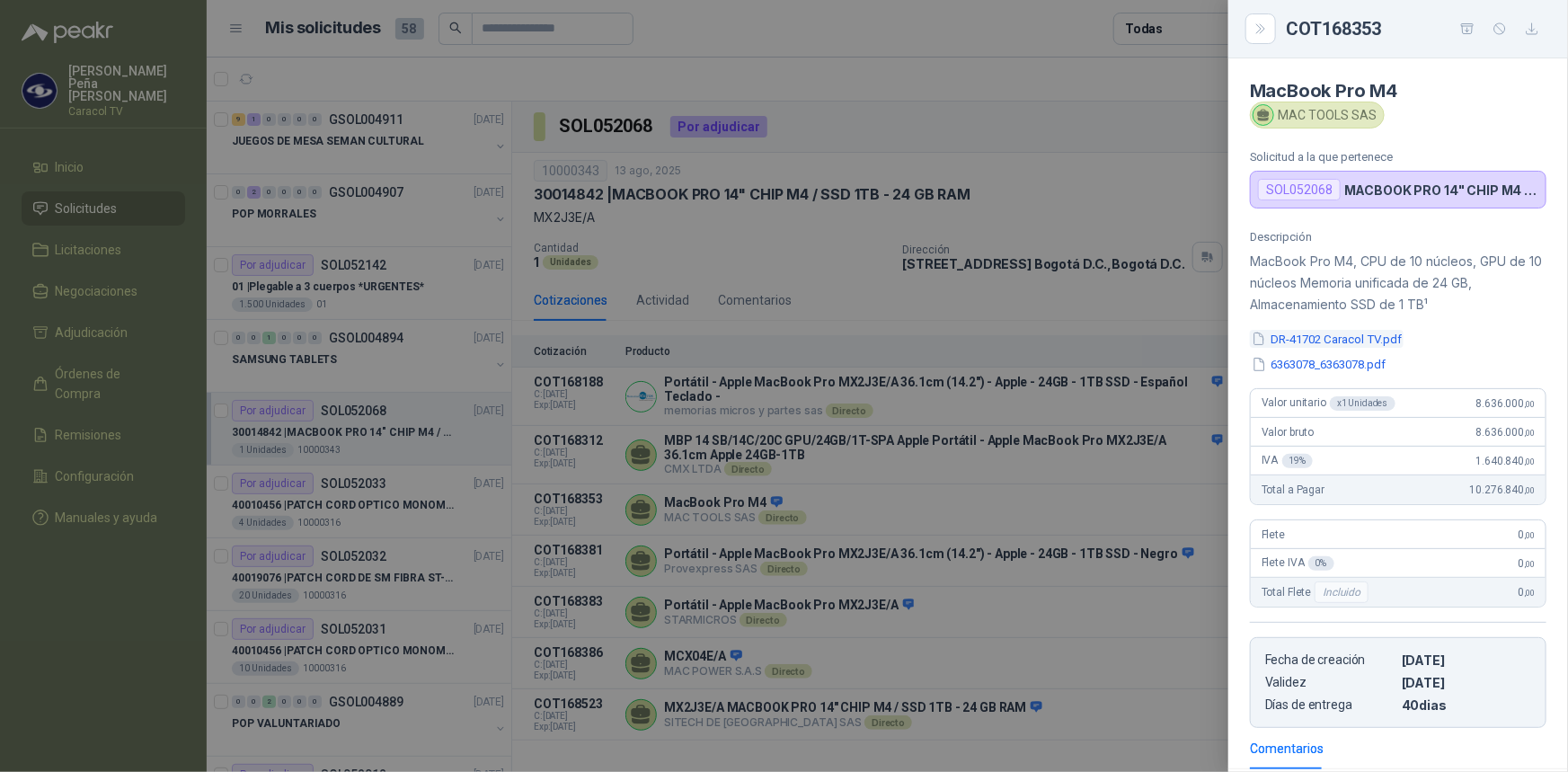
click at [1397, 341] on button "DR-41702 Caracol TV.pdf" at bounding box center [1327, 339] width 154 height 19
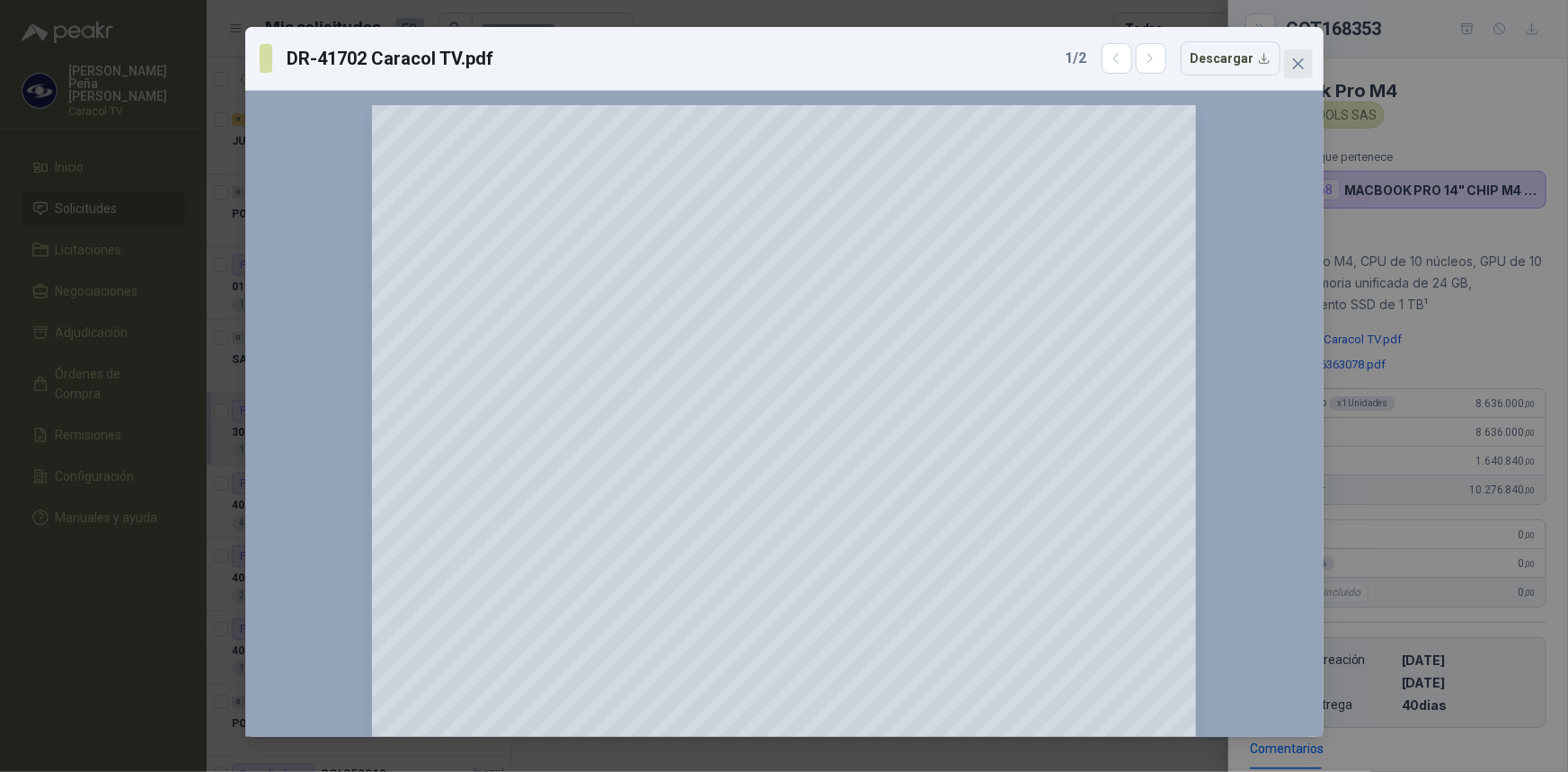
click at [1302, 63] on icon "close" at bounding box center [1298, 64] width 14 height 14
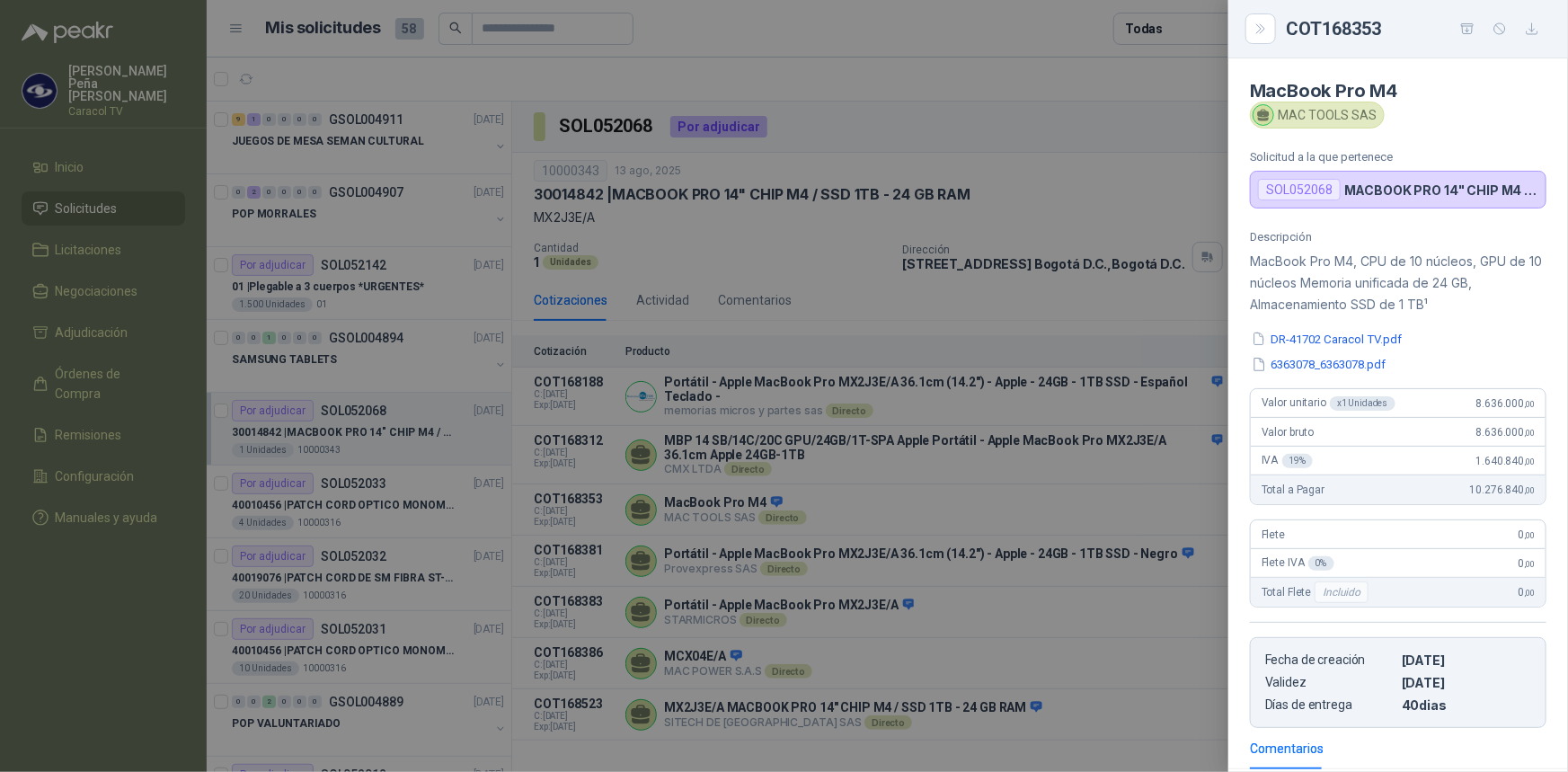
click at [1179, 640] on div at bounding box center [784, 386] width 1568 height 772
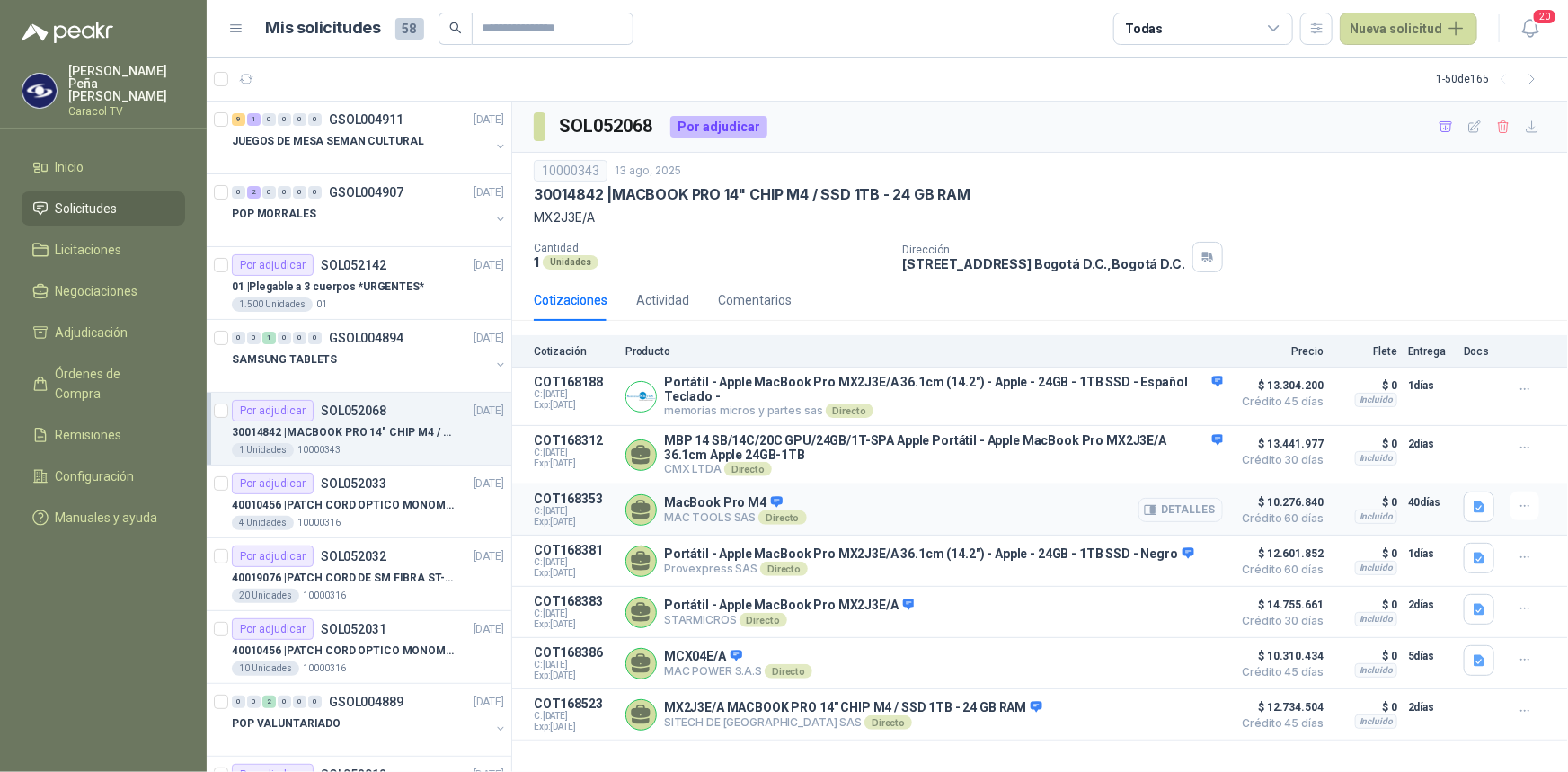
click at [1195, 511] on button "Detalles" at bounding box center [1180, 511] width 85 height 25
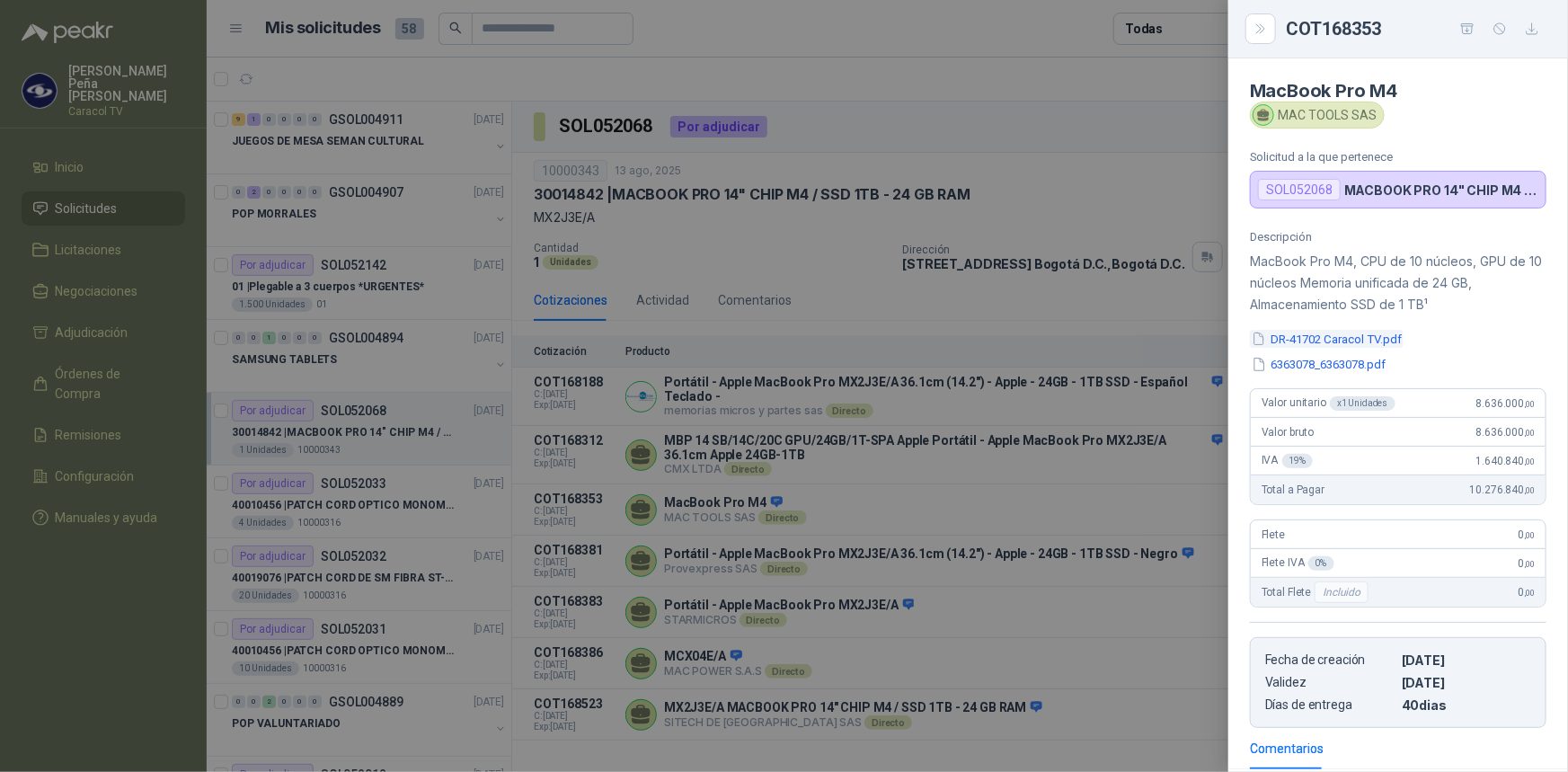
click at [1329, 338] on button "DR-41702 Caracol TV.pdf" at bounding box center [1327, 339] width 154 height 19
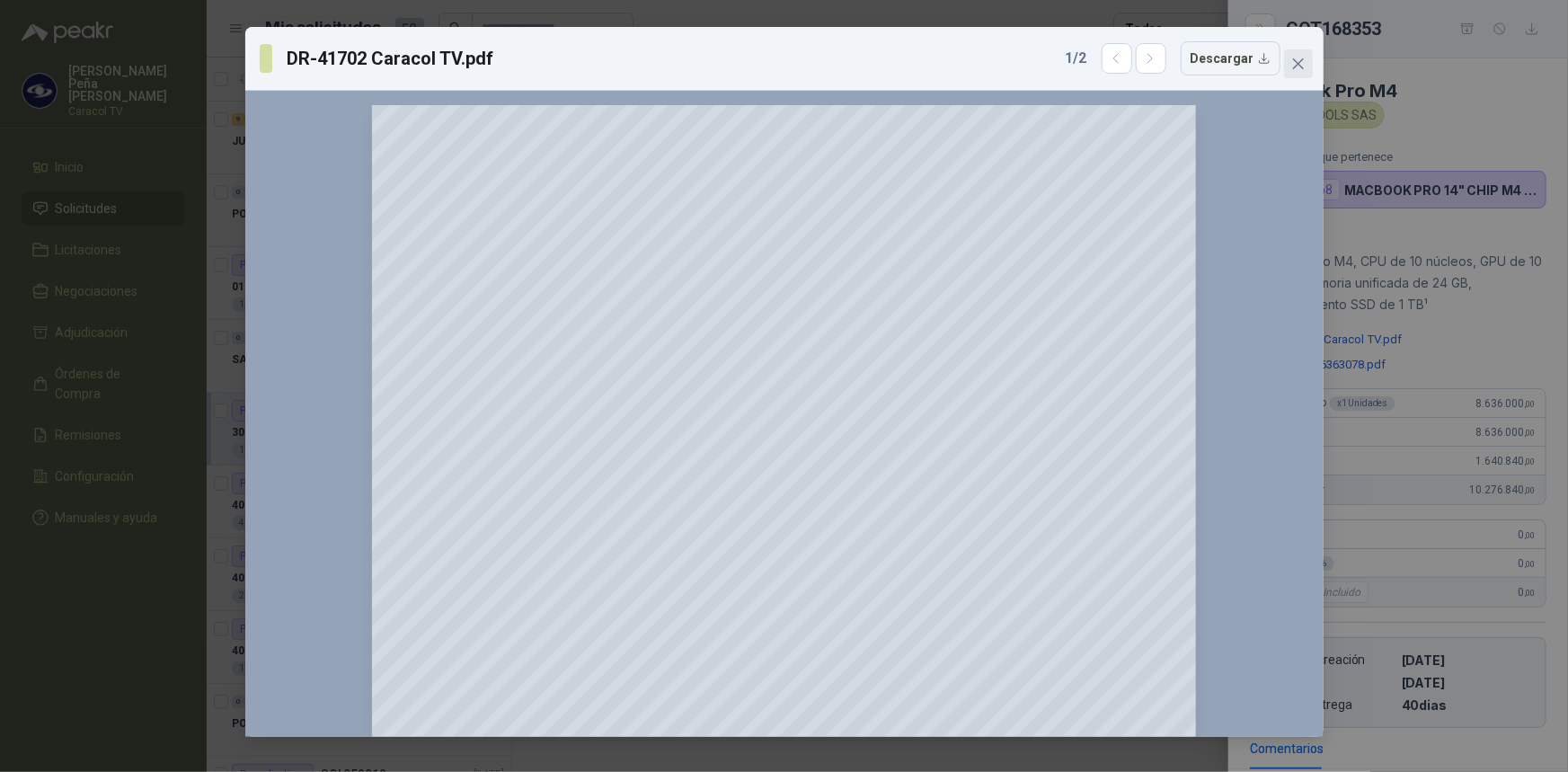
click at [1298, 58] on icon "close" at bounding box center [1298, 64] width 14 height 14
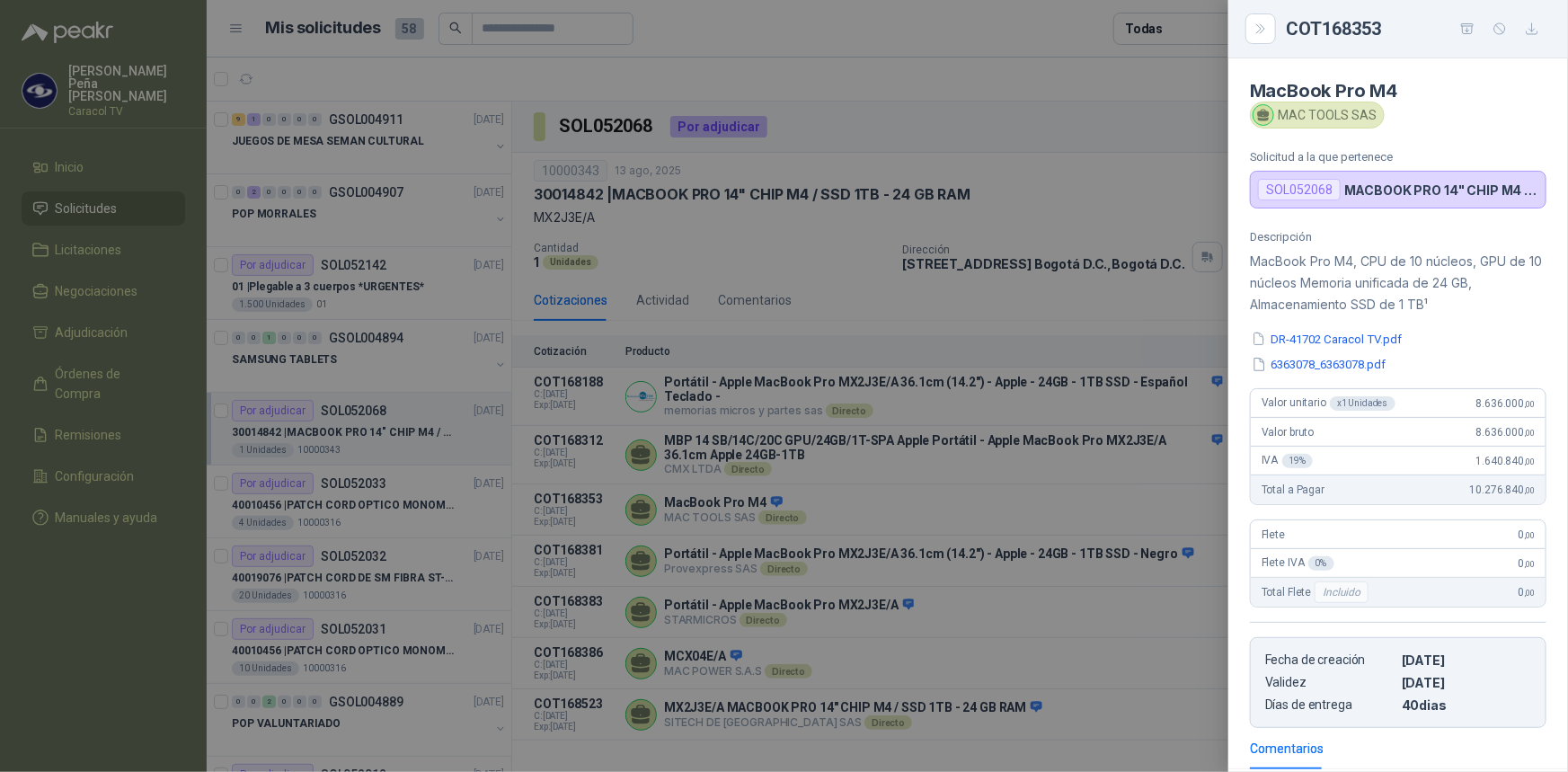
click at [965, 525] on div at bounding box center [784, 386] width 1568 height 772
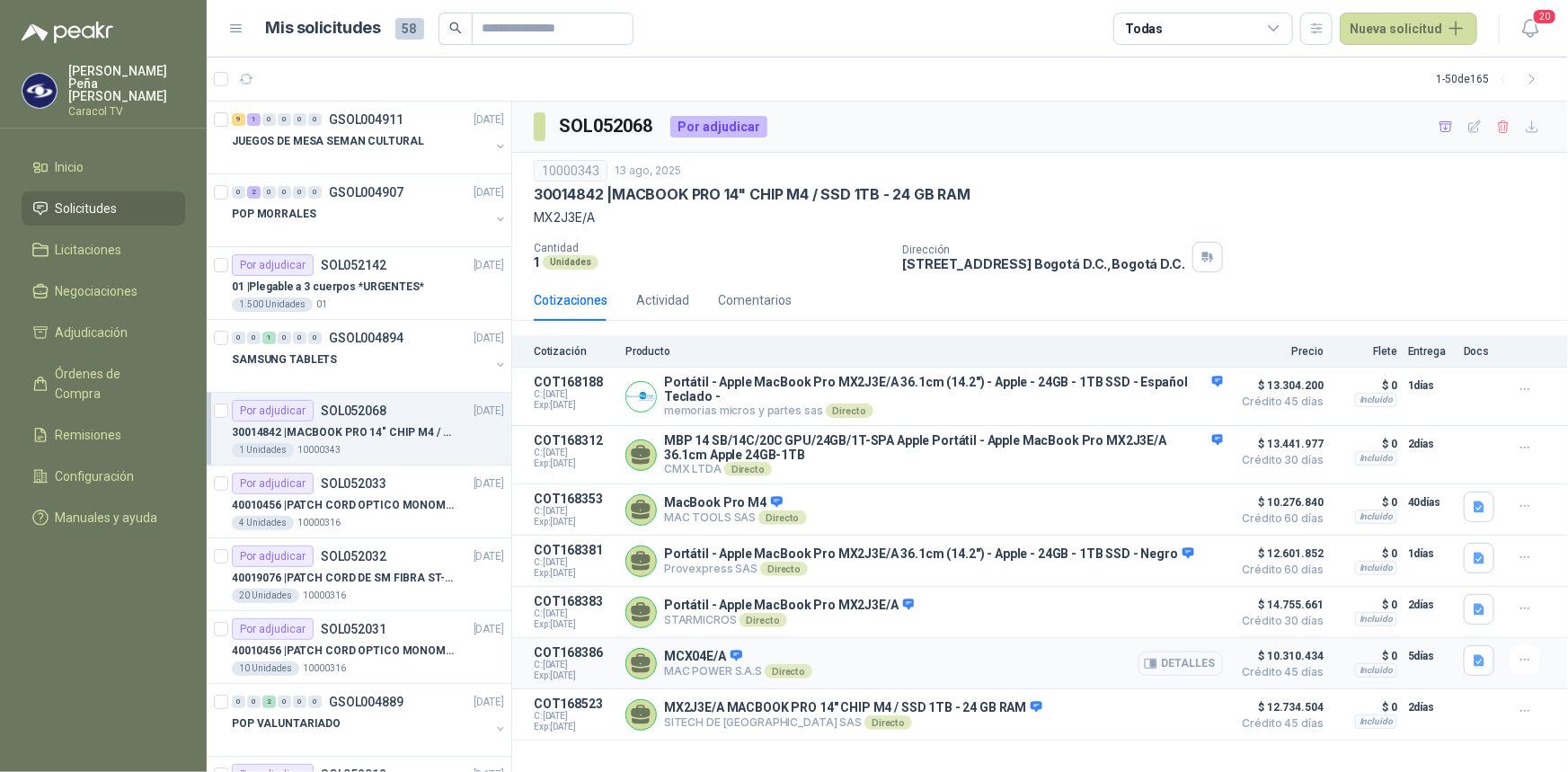
click at [1169, 669] on button "Detalles" at bounding box center [1180, 664] width 85 height 25
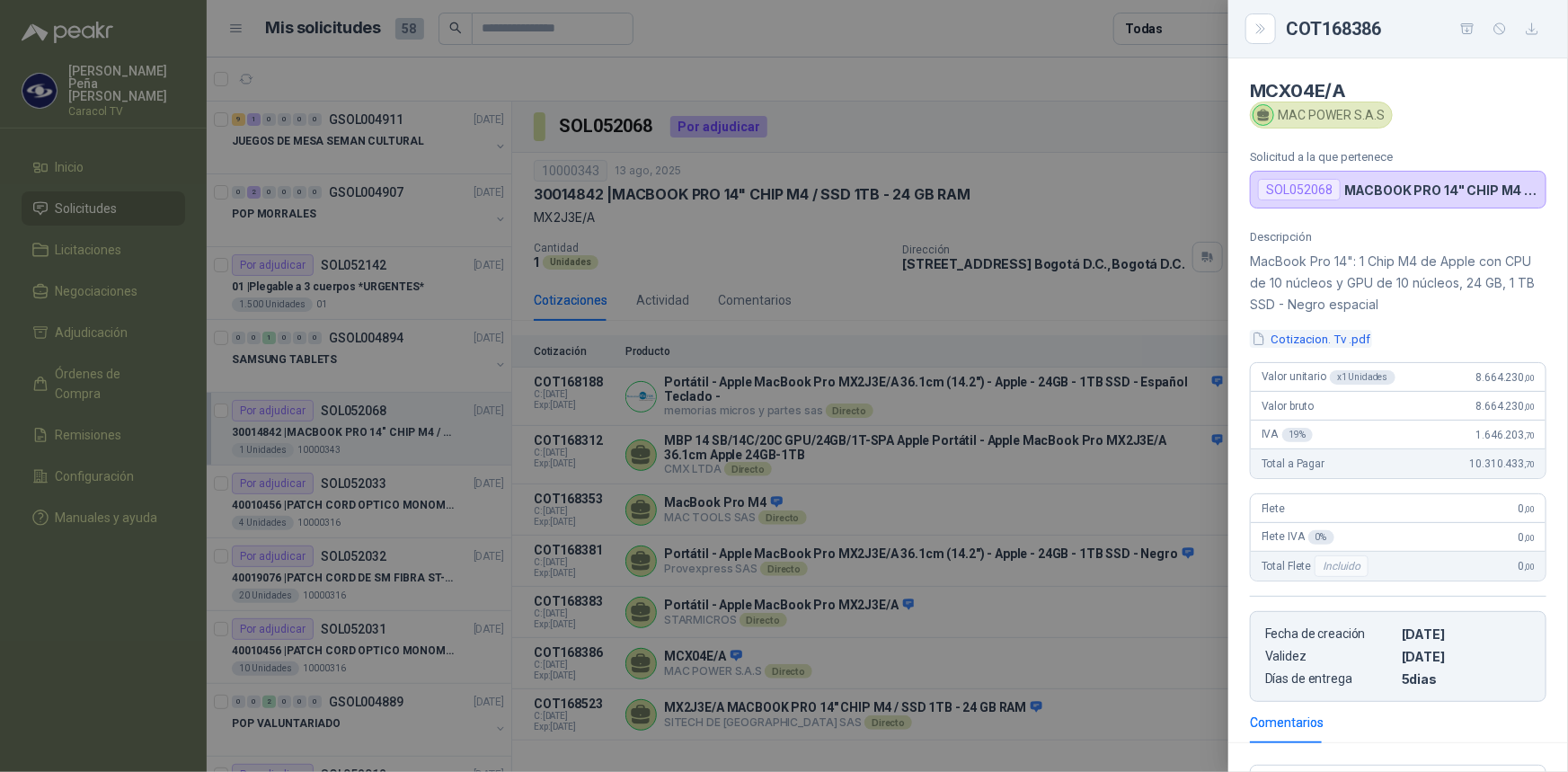
click at [1346, 333] on button "Cotizacion. Tv .pdf" at bounding box center [1311, 339] width 123 height 19
click at [1041, 516] on div at bounding box center [784, 386] width 1568 height 772
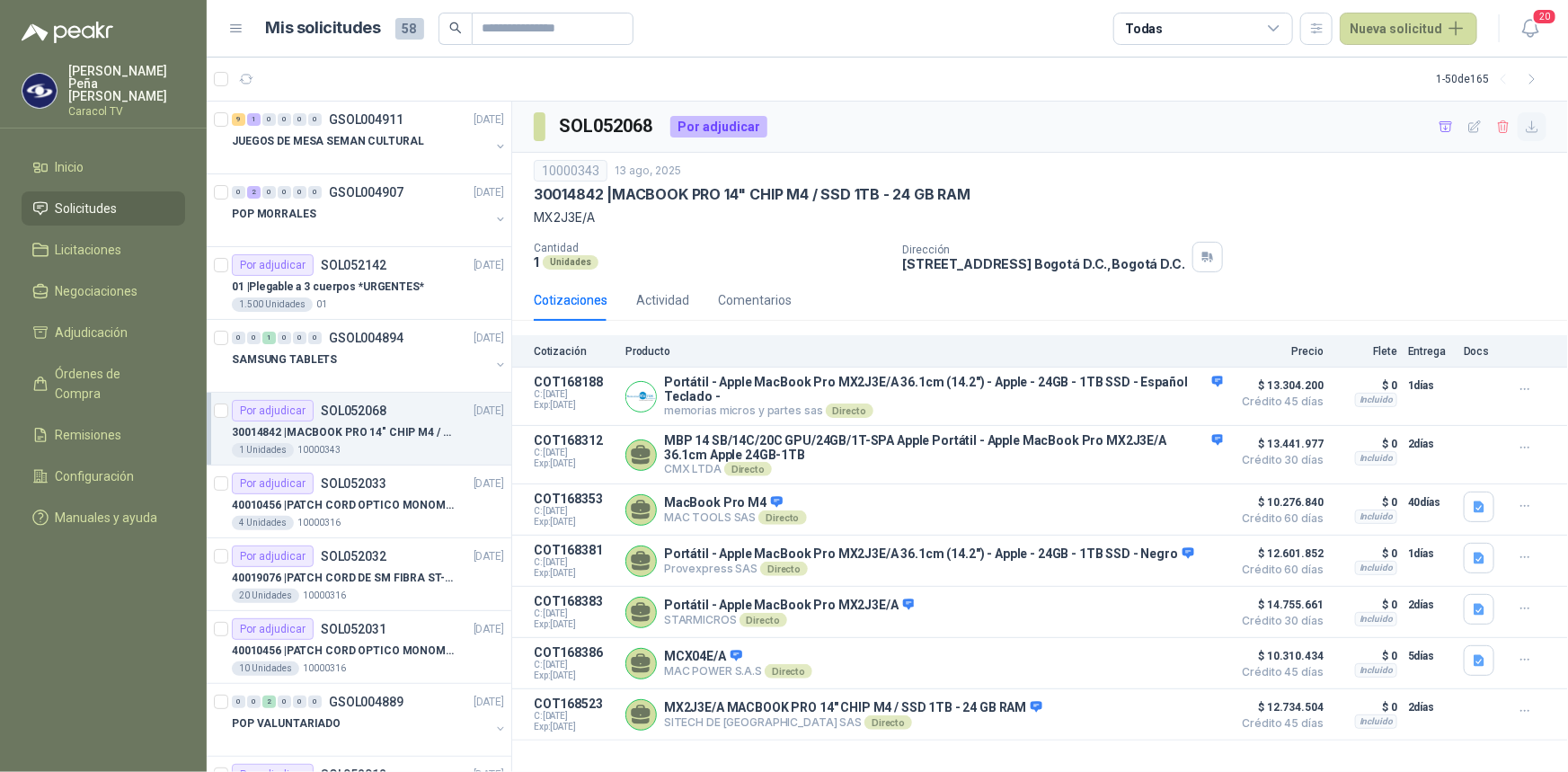
click at [1528, 128] on icon "button" at bounding box center [1533, 127] width 15 height 15
click at [1449, 130] on icon "button" at bounding box center [1446, 127] width 15 height 15
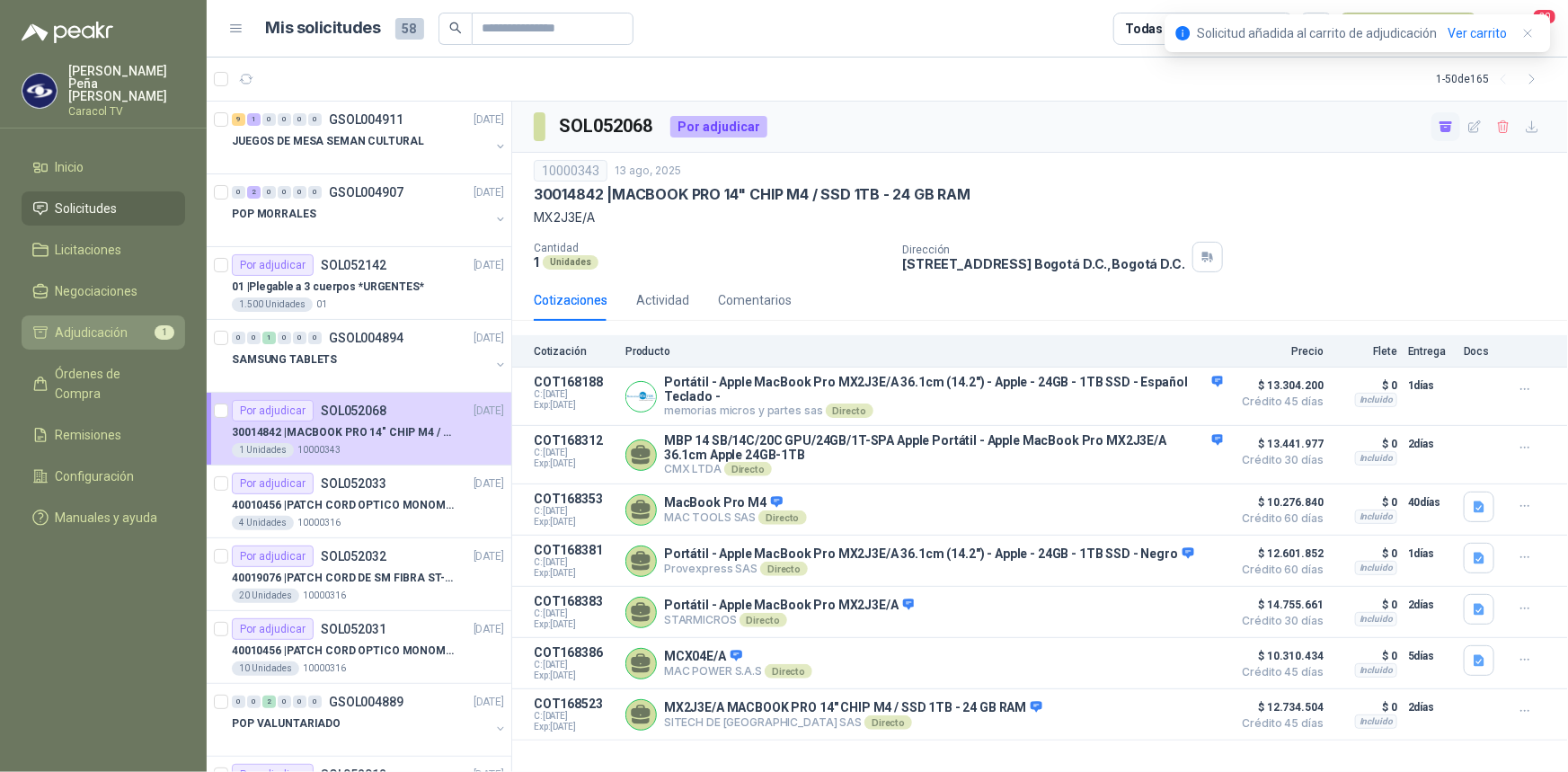
click at [86, 322] on span "Adjudicación" at bounding box center [92, 332] width 73 height 20
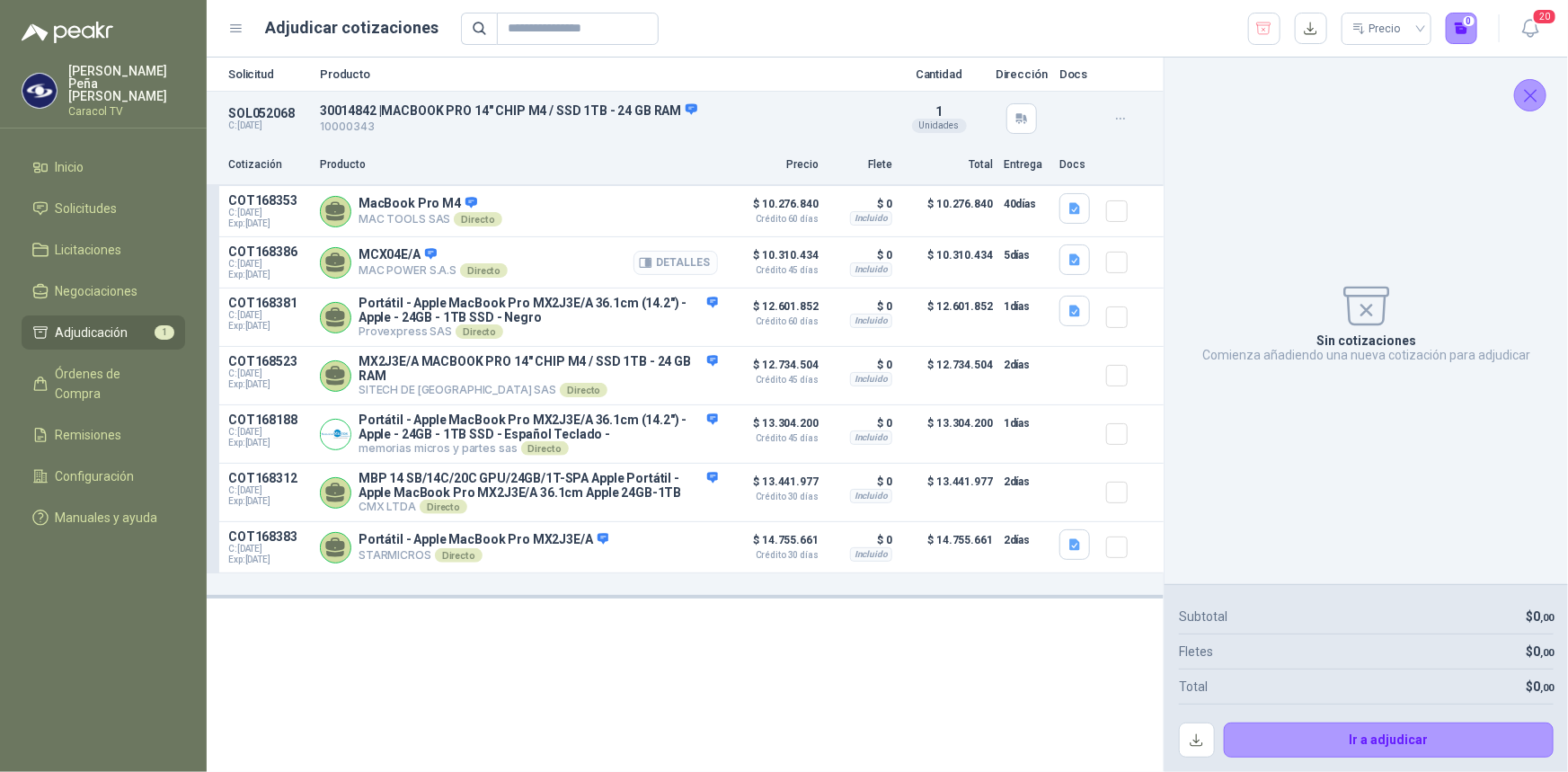
click at [656, 260] on button "Detalles" at bounding box center [675, 263] width 85 height 25
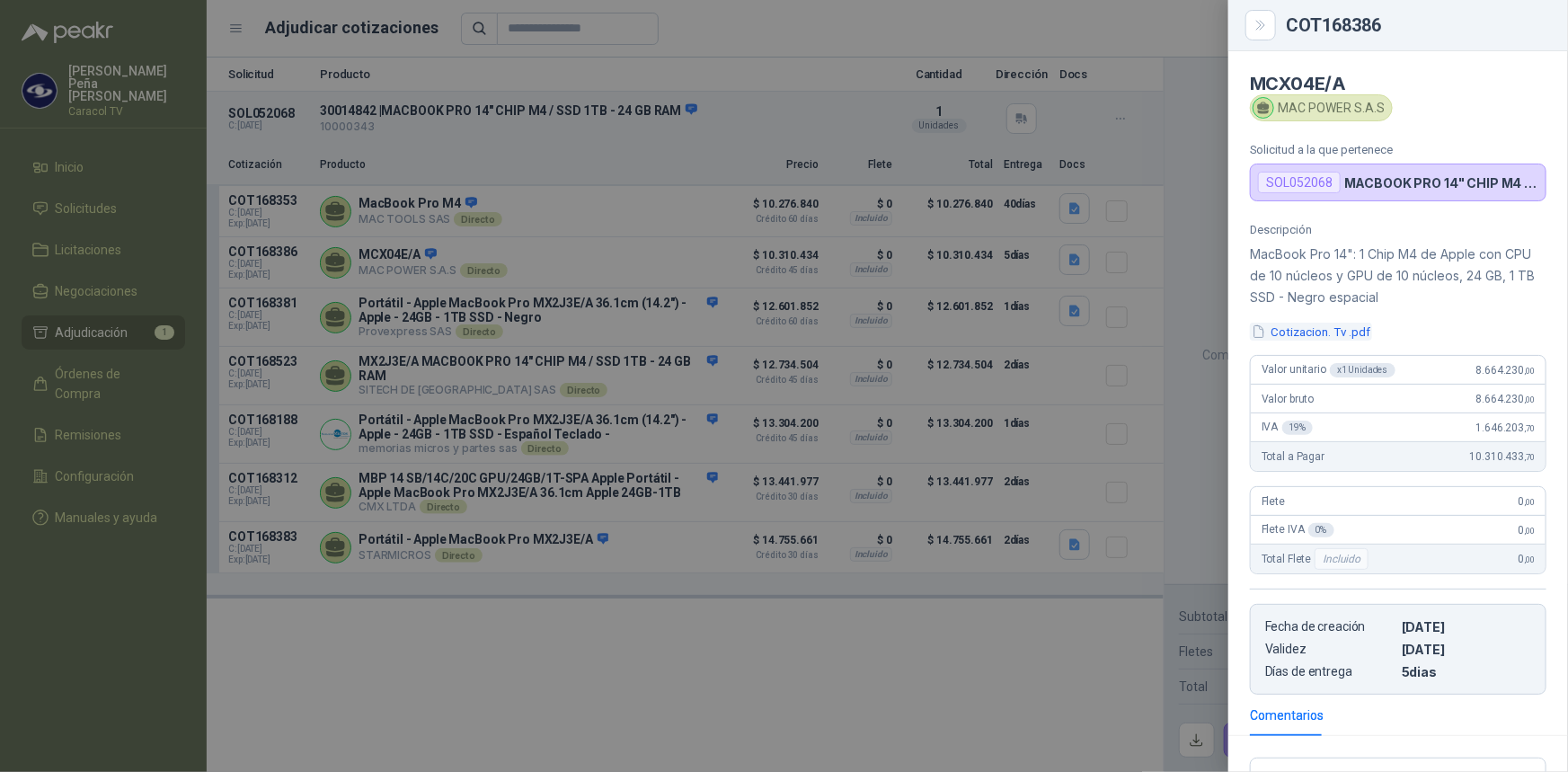
click at [1307, 328] on button "Cotizacion. Tv .pdf" at bounding box center [1311, 332] width 123 height 19
click at [779, 674] on div at bounding box center [784, 386] width 1568 height 772
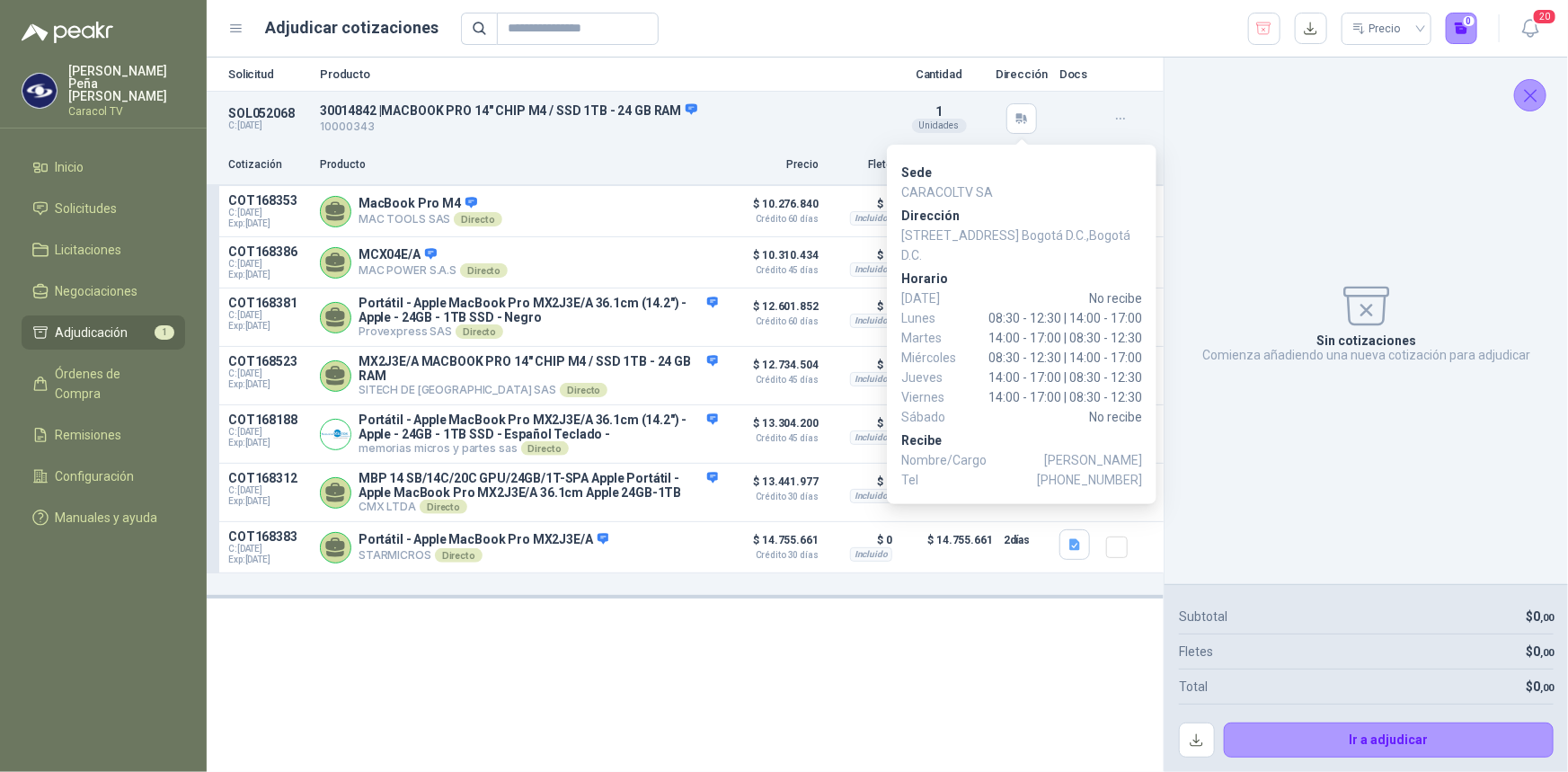
click at [895, 679] on div "Solicitud Producto Cantidad Dirección Docs SOL052068 C: [DATE] 30014842 | MACBO…" at bounding box center [685, 414] width 957 height 714
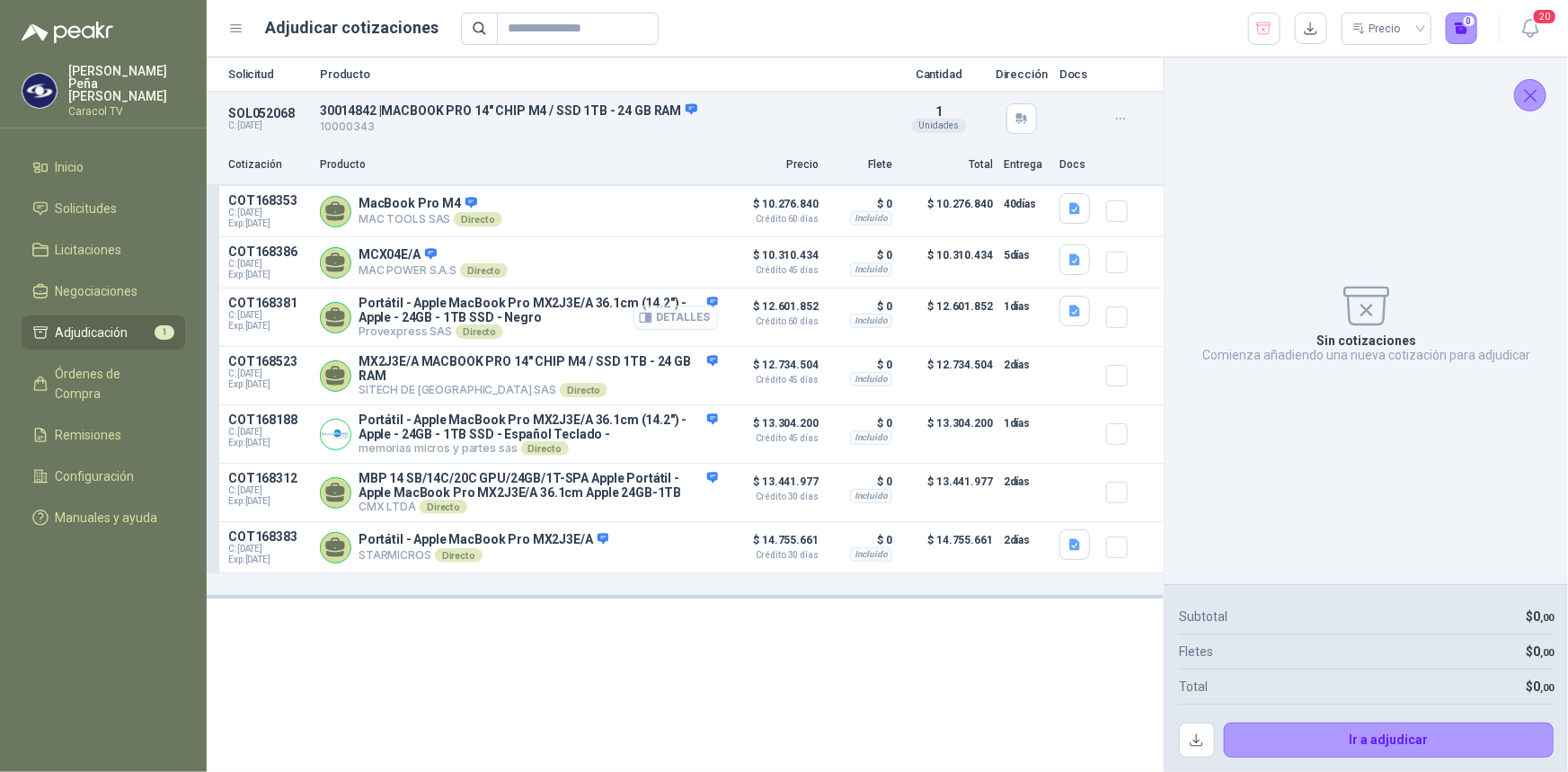
click at [674, 320] on button "Detalles" at bounding box center [675, 318] width 85 height 25
click at [685, 444] on button "Detalles" at bounding box center [675, 434] width 85 height 25
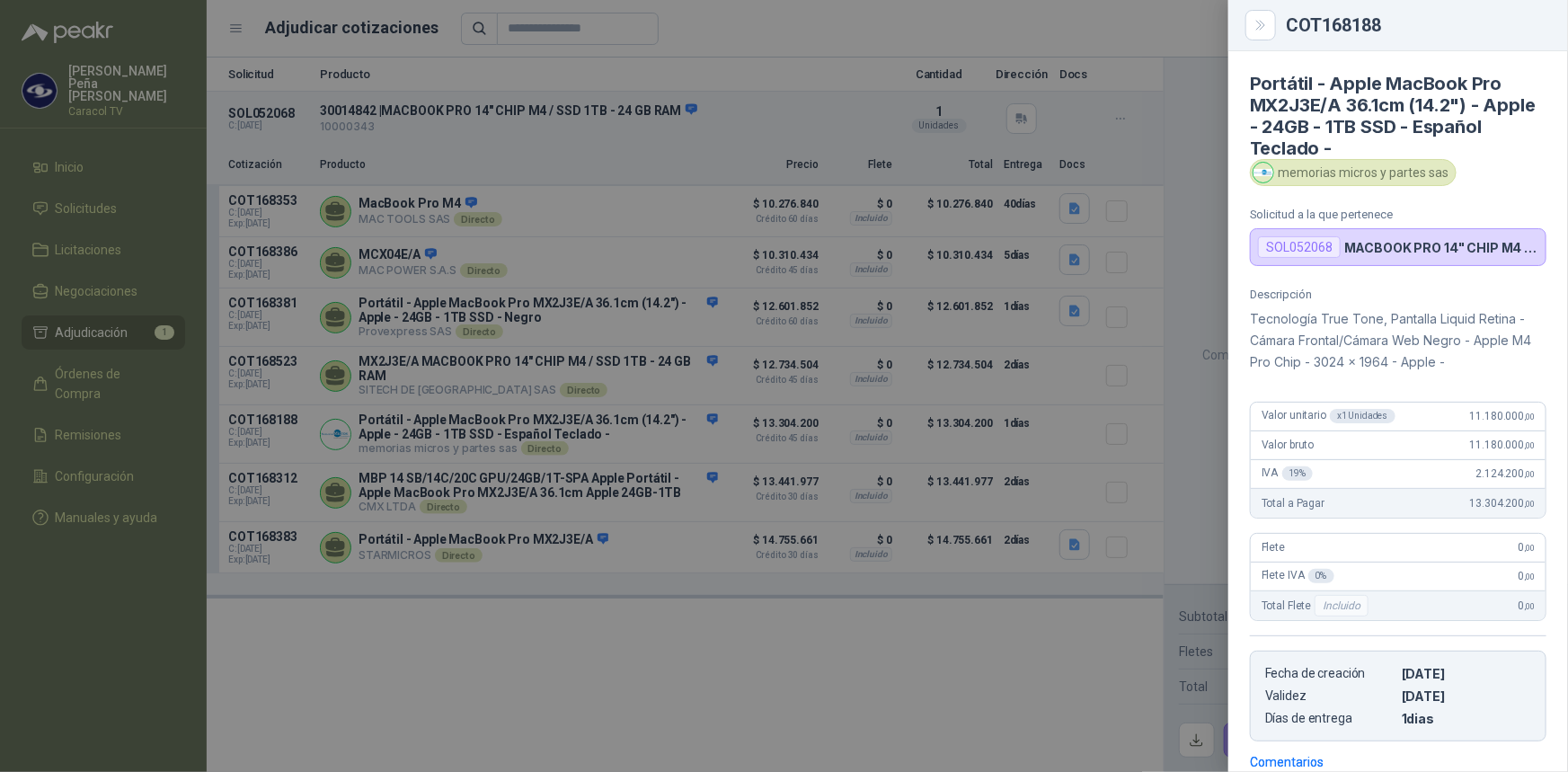
click at [764, 649] on div at bounding box center [784, 386] width 1568 height 772
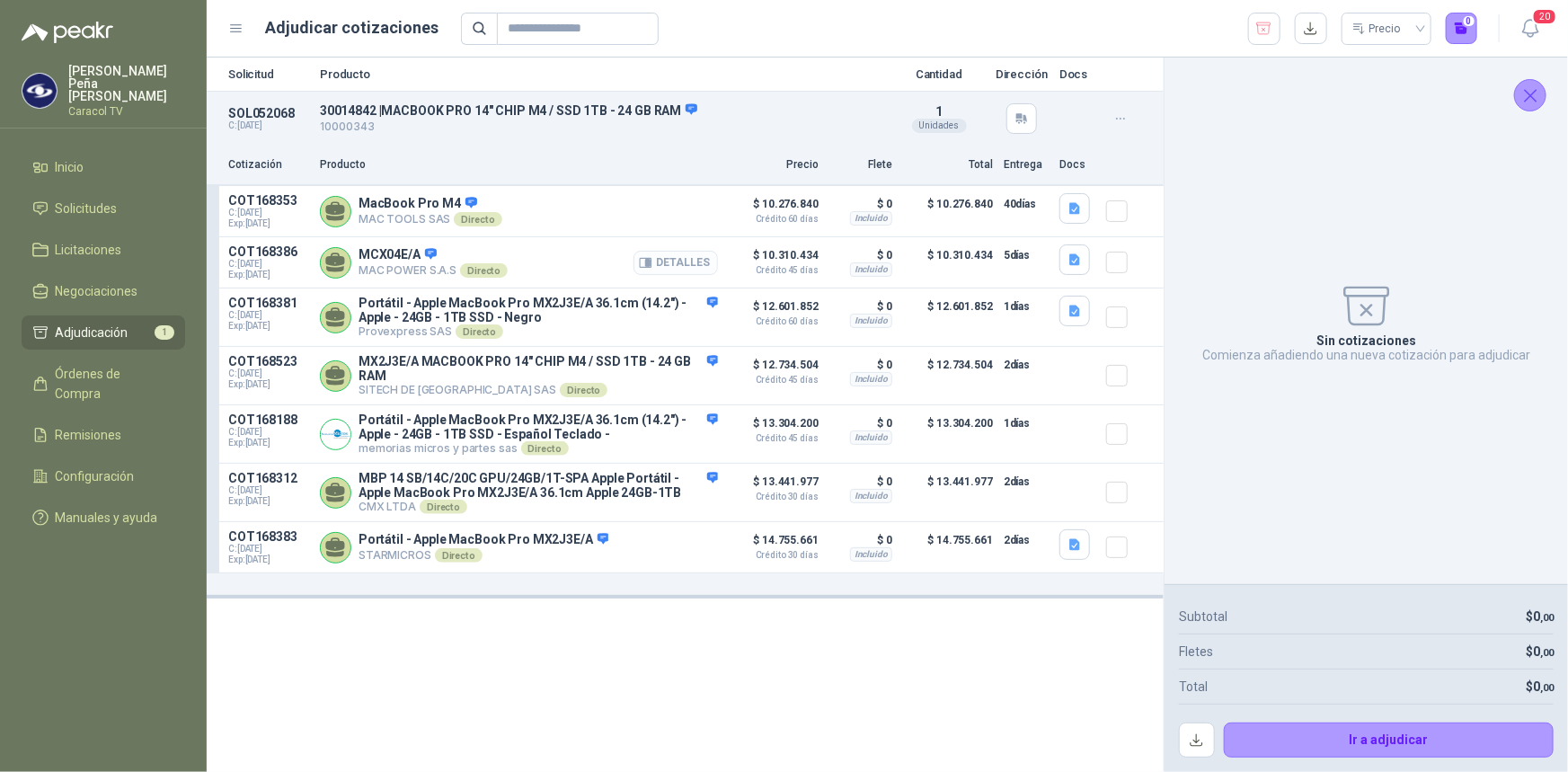
click at [683, 262] on button "Detalles" at bounding box center [675, 263] width 85 height 25
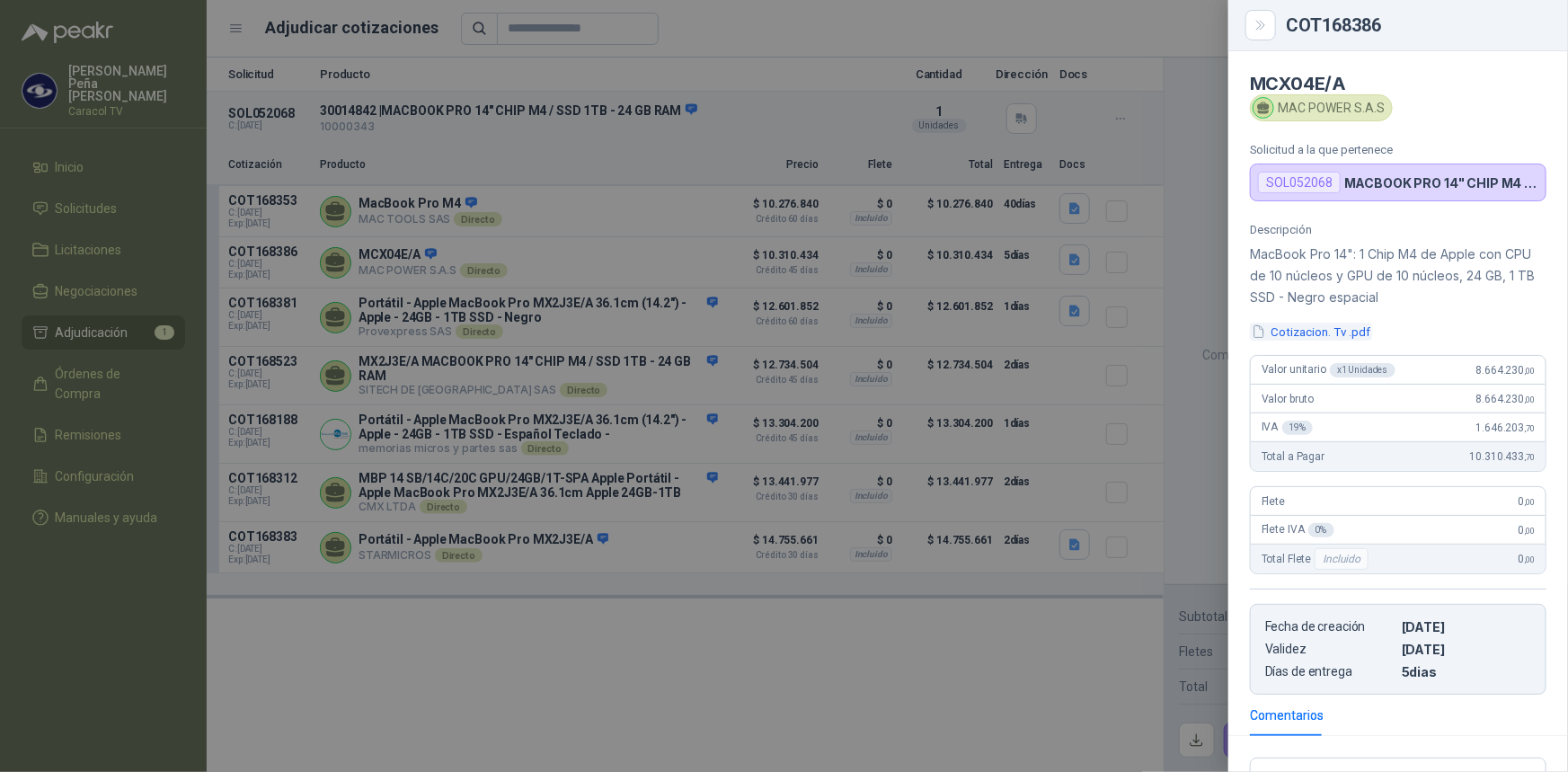
click at [1298, 333] on button "Cotizacion. Tv .pdf" at bounding box center [1311, 332] width 123 height 19
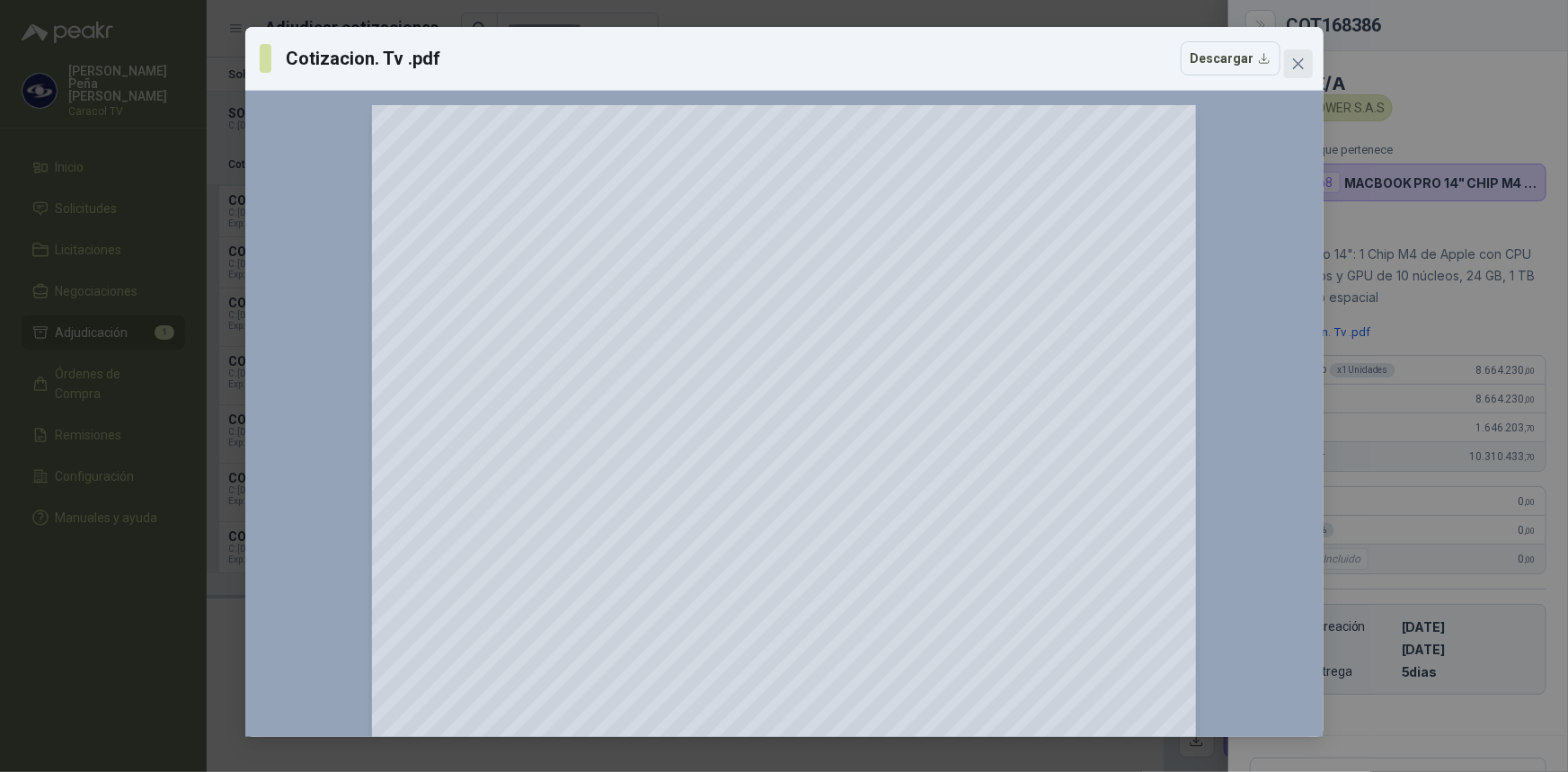
click at [1299, 63] on icon "close" at bounding box center [1297, 63] width 10 height 10
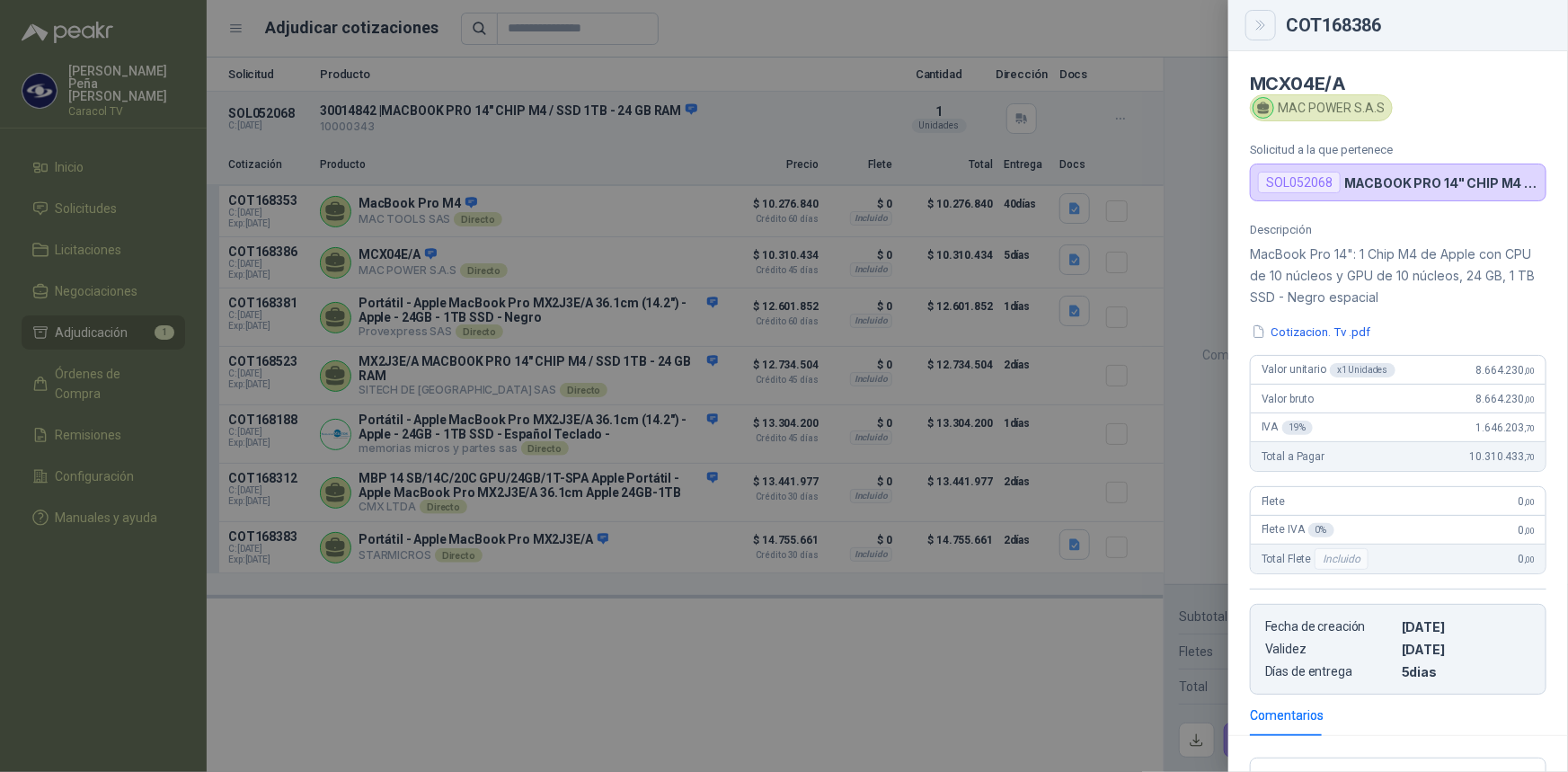
click at [1255, 26] on icon "Close" at bounding box center [1261, 26] width 15 height 15
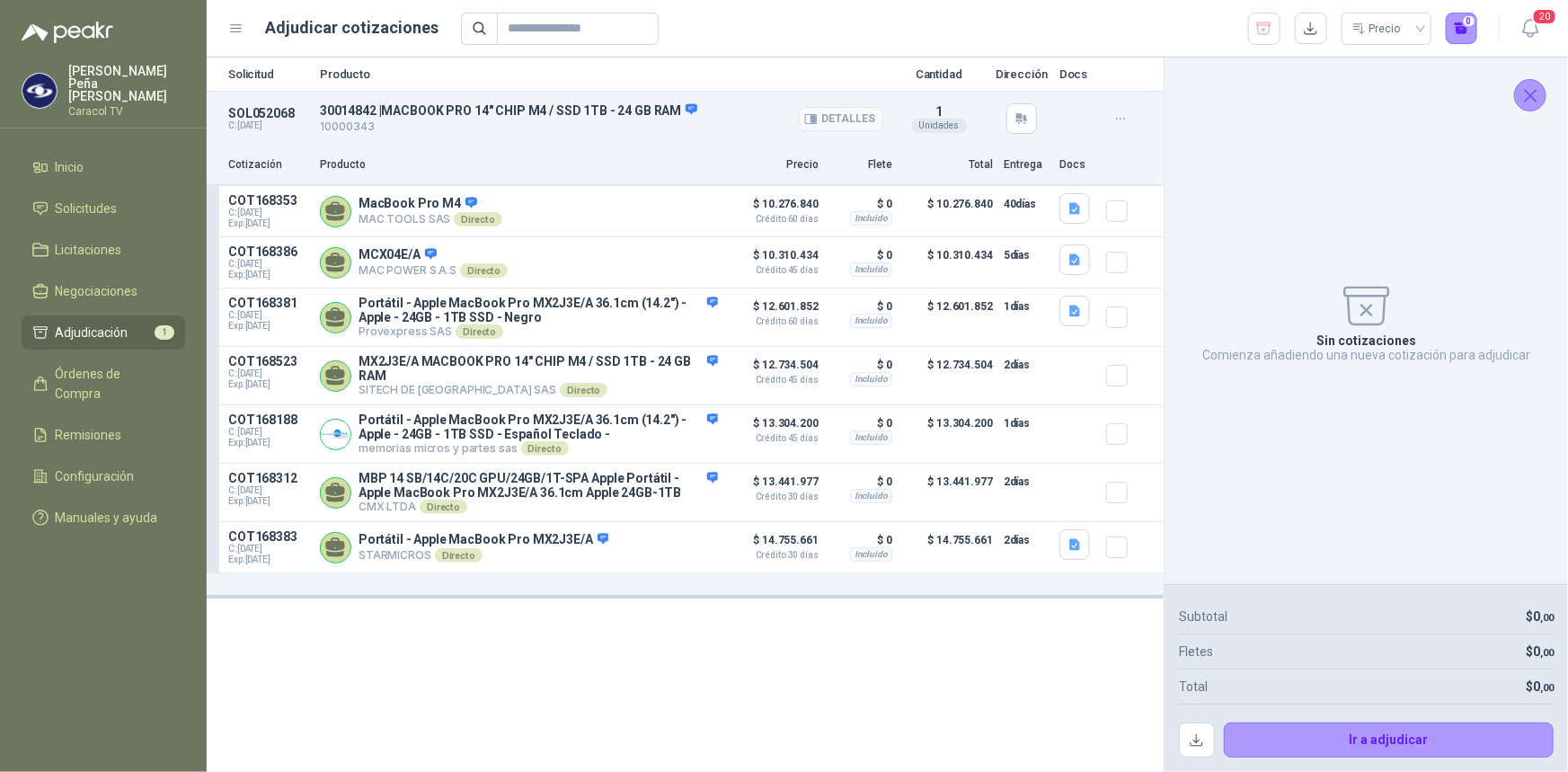
click at [406, 114] on p "30014842 | MACBOOK PRO 14" CHIP M4 / SSD 1TB - 24 GB RAM" at bounding box center [601, 110] width 564 height 16
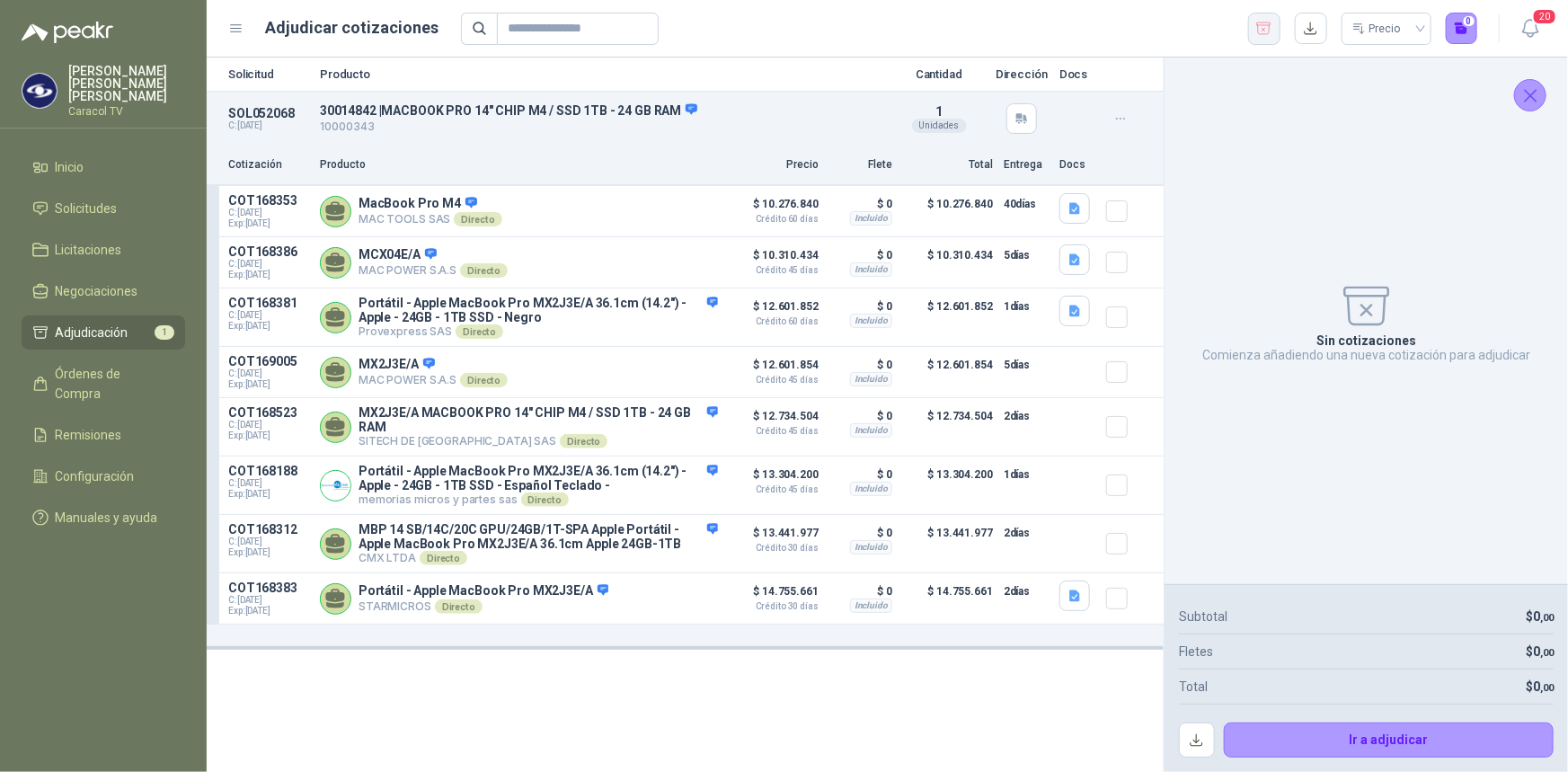
click at [1270, 25] on icon "button" at bounding box center [1264, 29] width 17 height 18
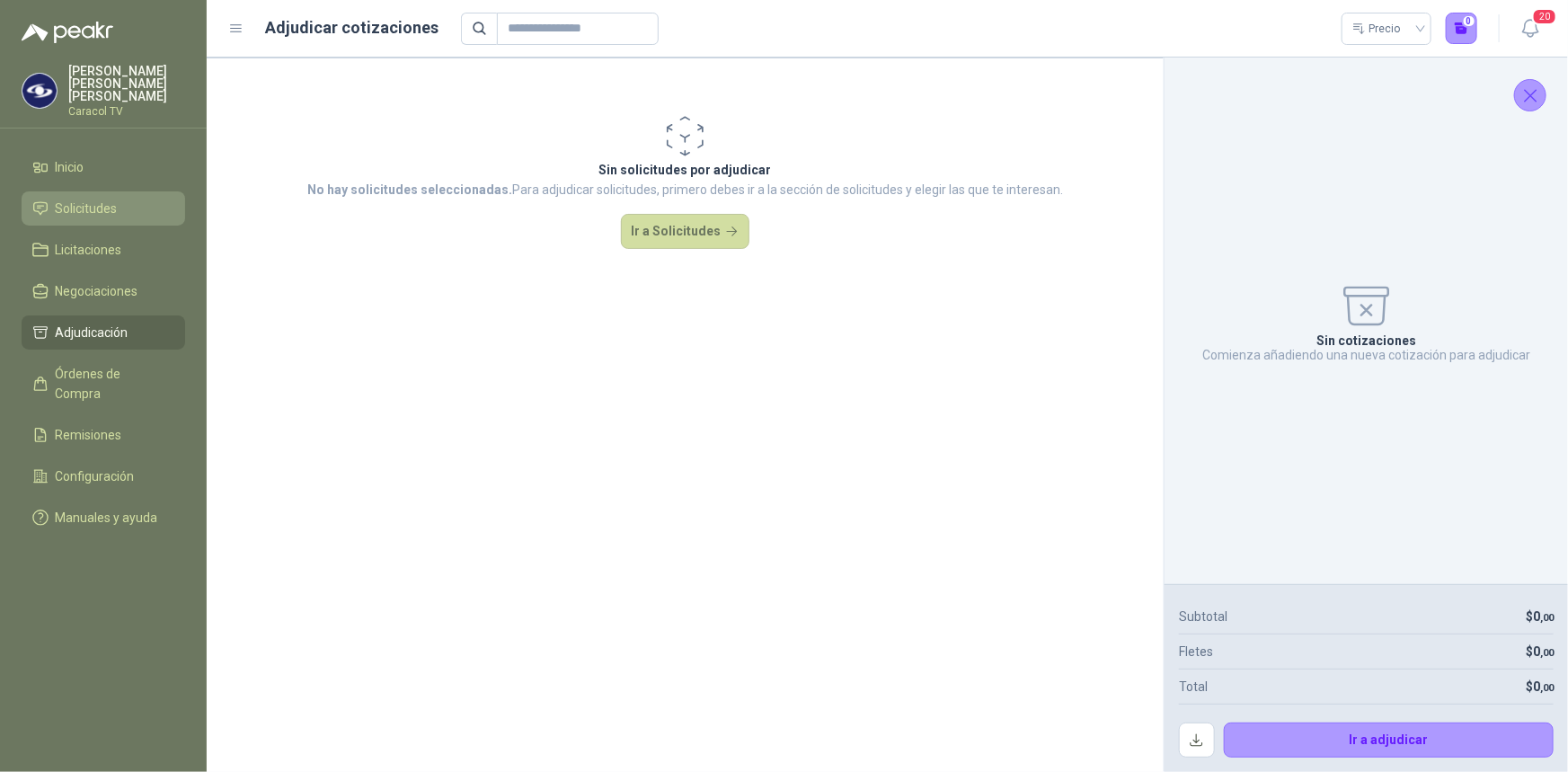
click at [93, 199] on span "Solicitudes" at bounding box center [87, 208] width 62 height 20
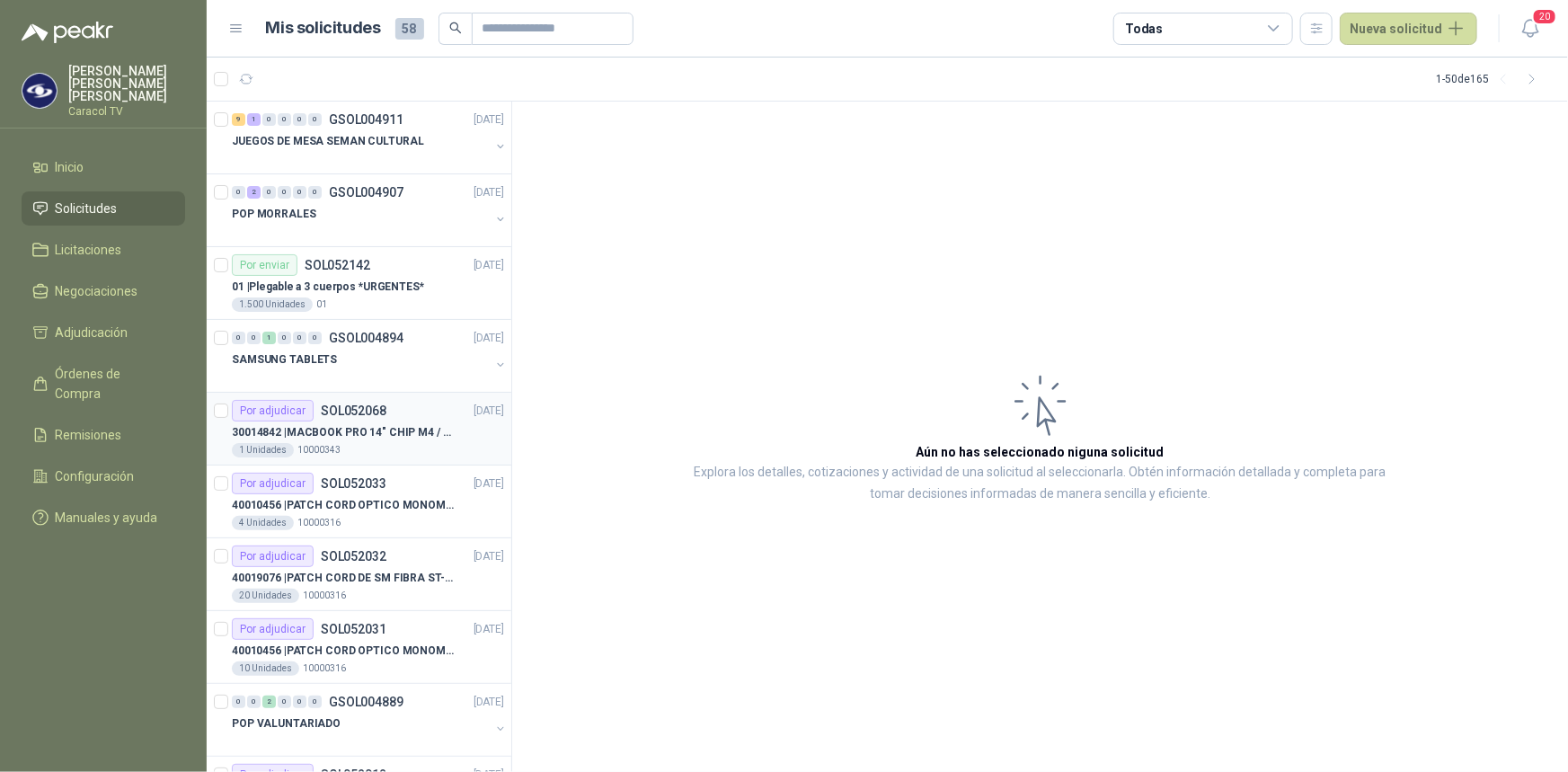
click at [359, 426] on p "30014842 | MACBOOK PRO 14" CHIP M4 / SSD 1TB - 24 GB RAM" at bounding box center [343, 433] width 223 height 17
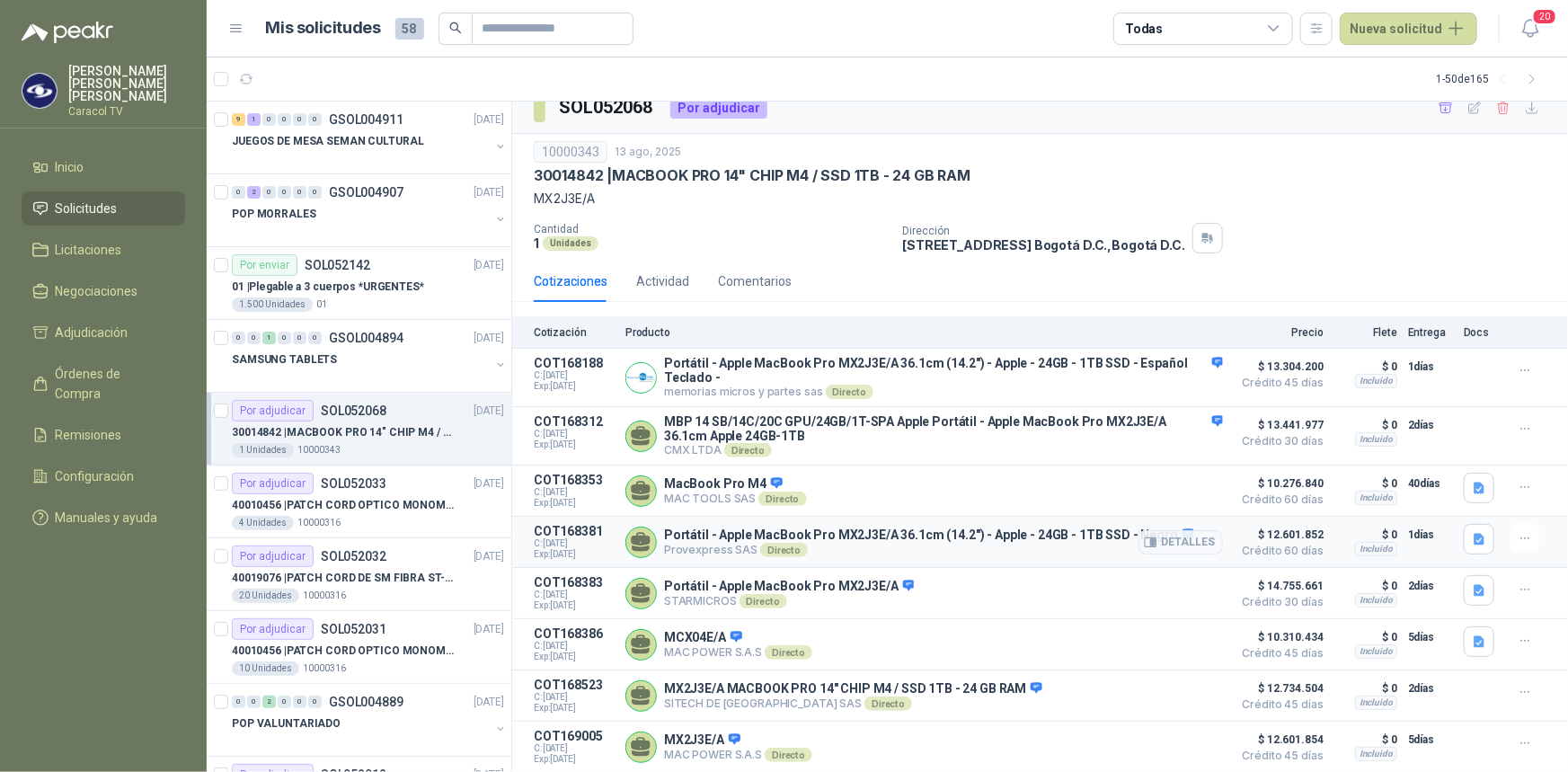
scroll to position [29, 0]
click at [1172, 745] on button "Detalles" at bounding box center [1180, 747] width 85 height 25
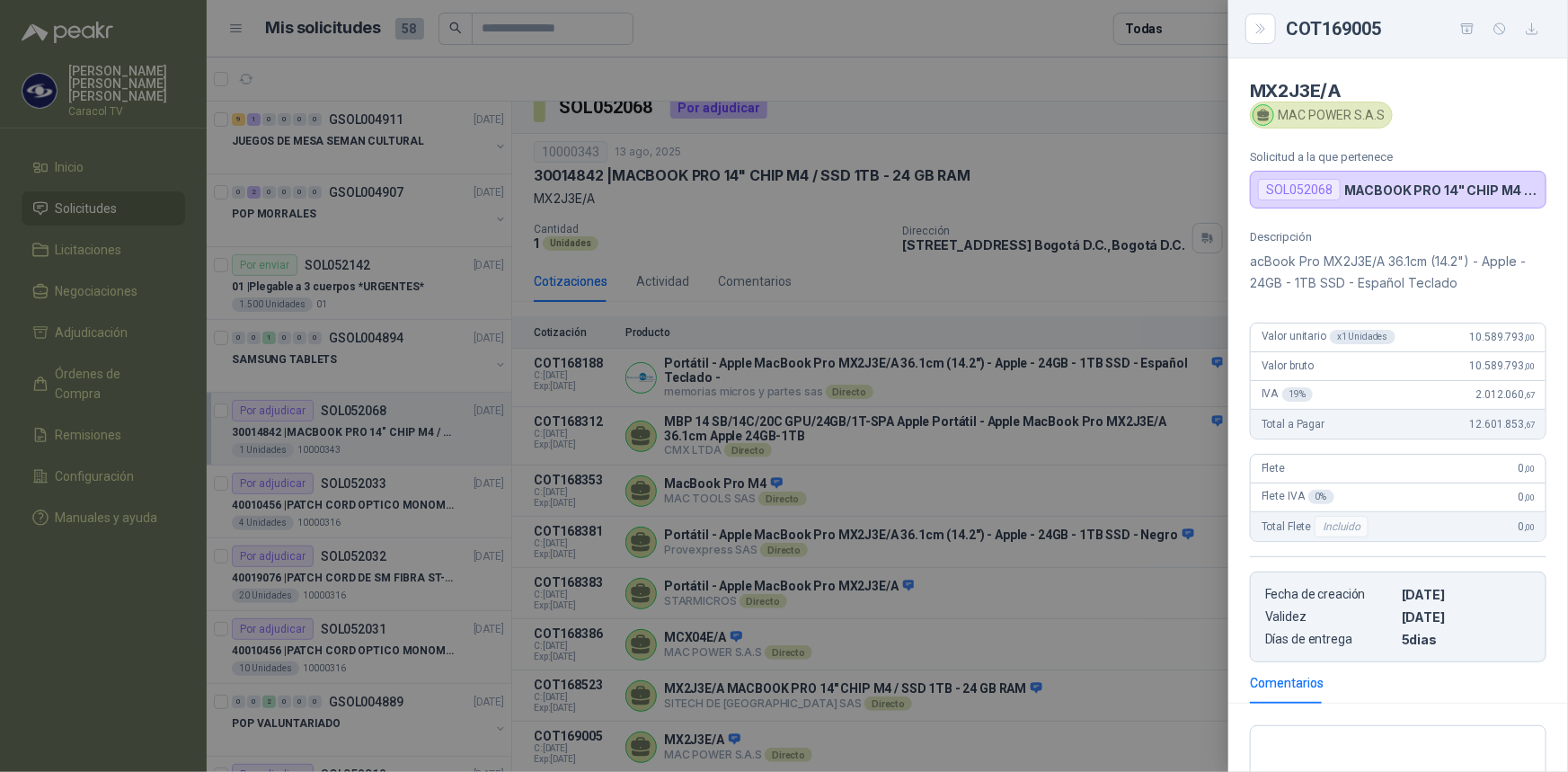
click at [1111, 640] on div at bounding box center [784, 386] width 1568 height 772
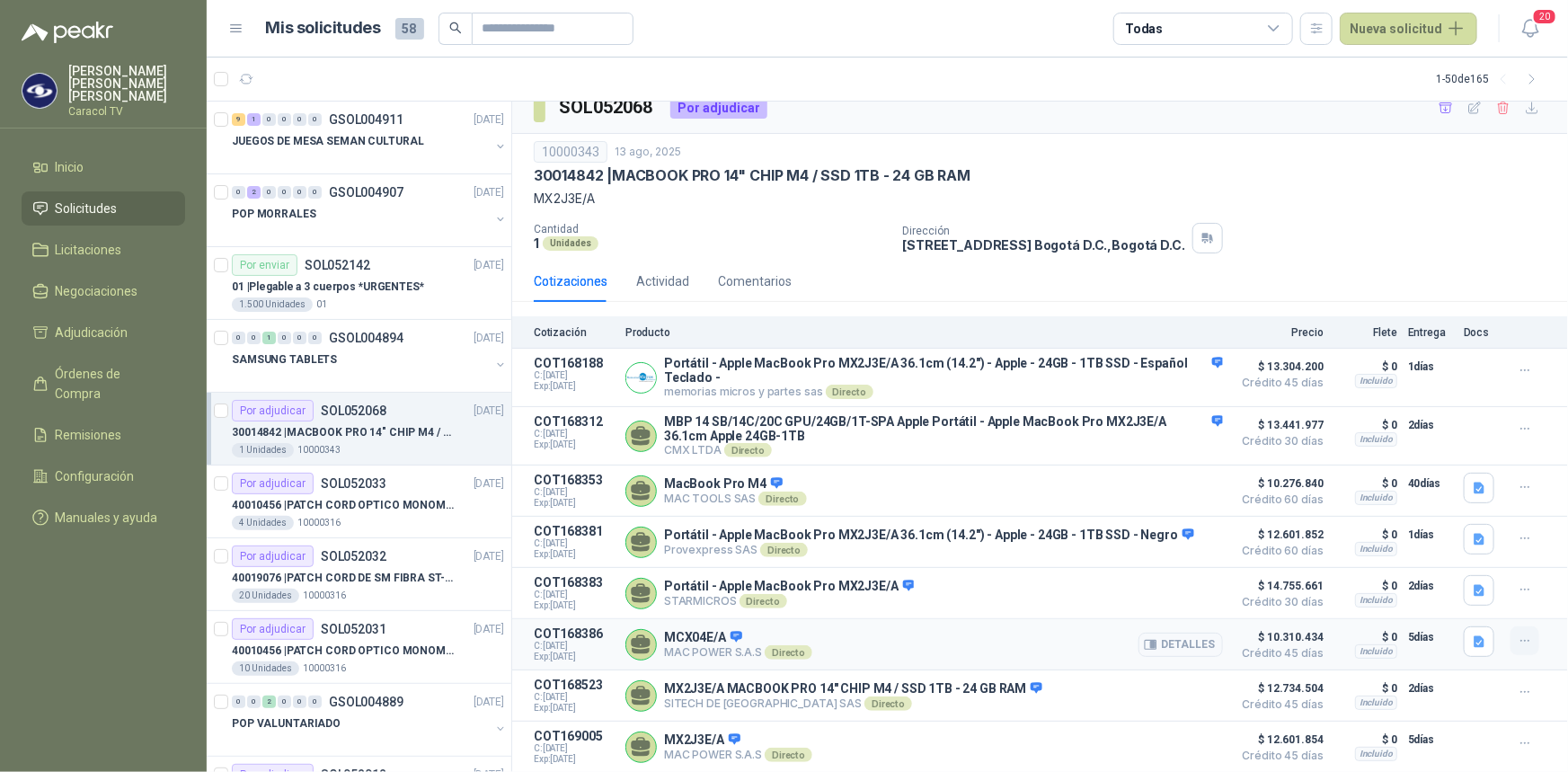
click at [1519, 633] on icon "button" at bounding box center [1525, 641] width 15 height 15
click at [1523, 597] on button "Ignorar" at bounding box center [1488, 598] width 144 height 29
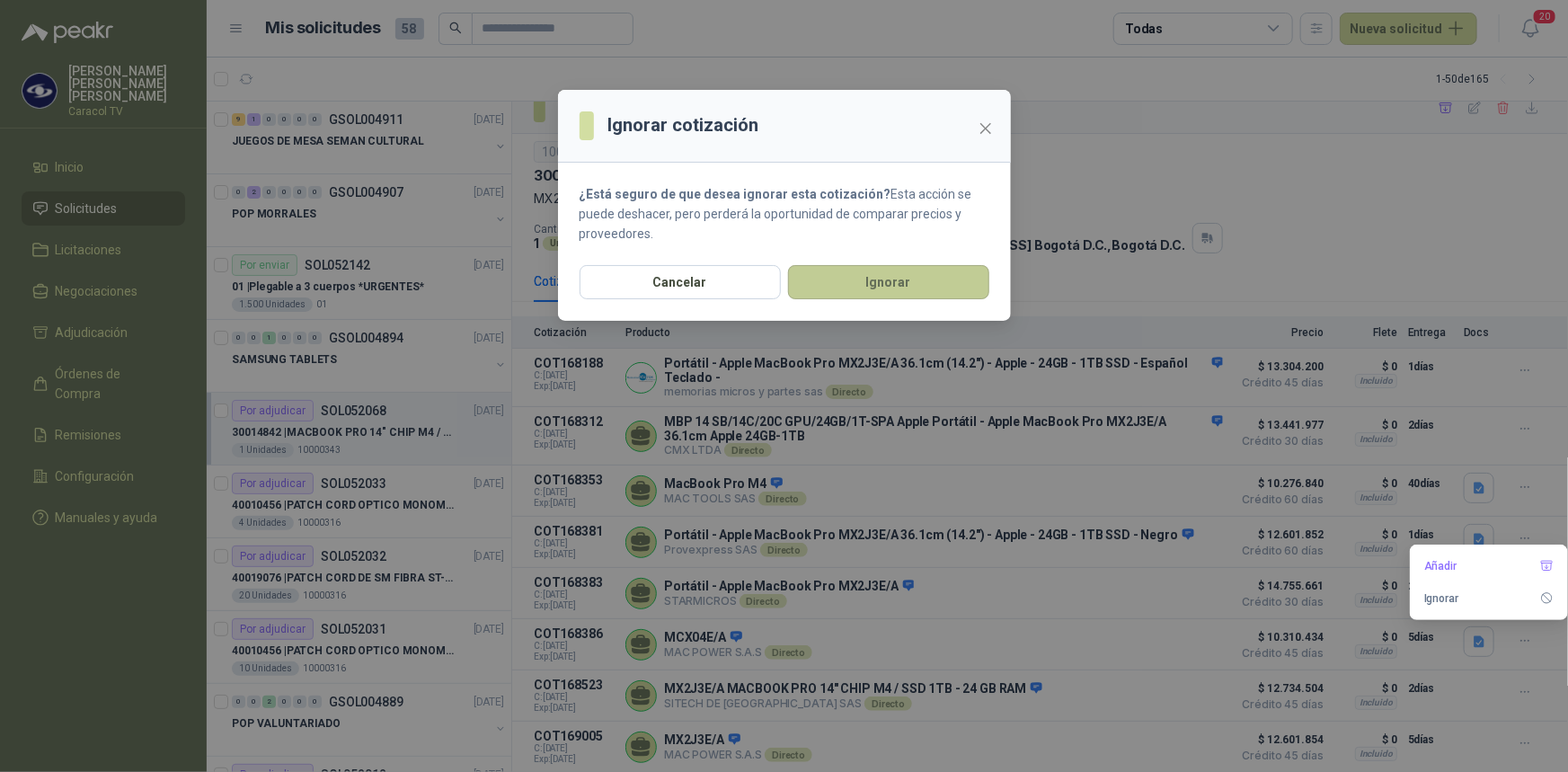
click at [870, 297] on button "Ignorar" at bounding box center [889, 282] width 202 height 34
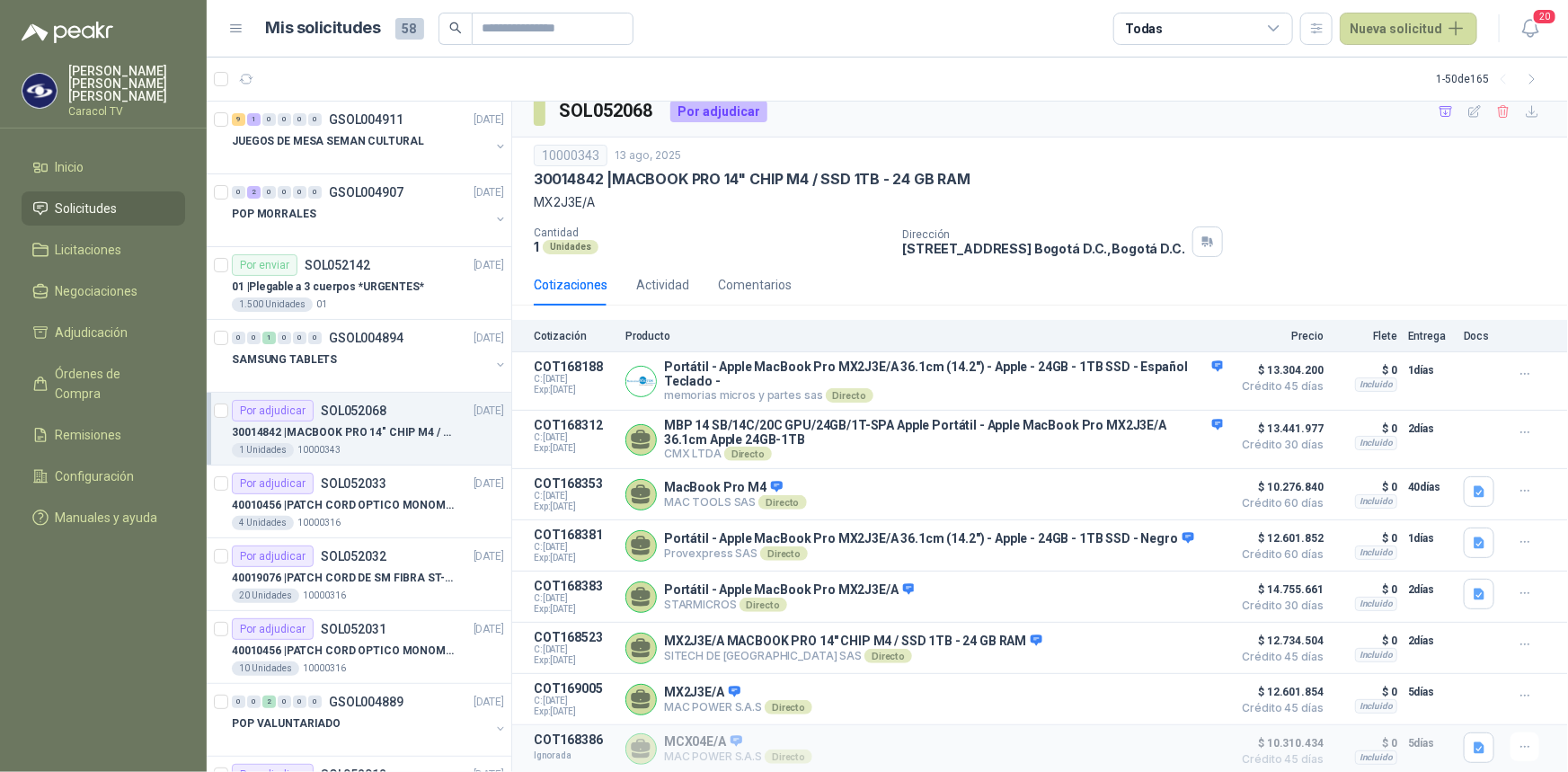
scroll to position [27, 0]
click at [1520, 491] on icon "button" at bounding box center [1524, 491] width 9 height 1
click at [1518, 444] on button "Ignorar" at bounding box center [1488, 445] width 144 height 29
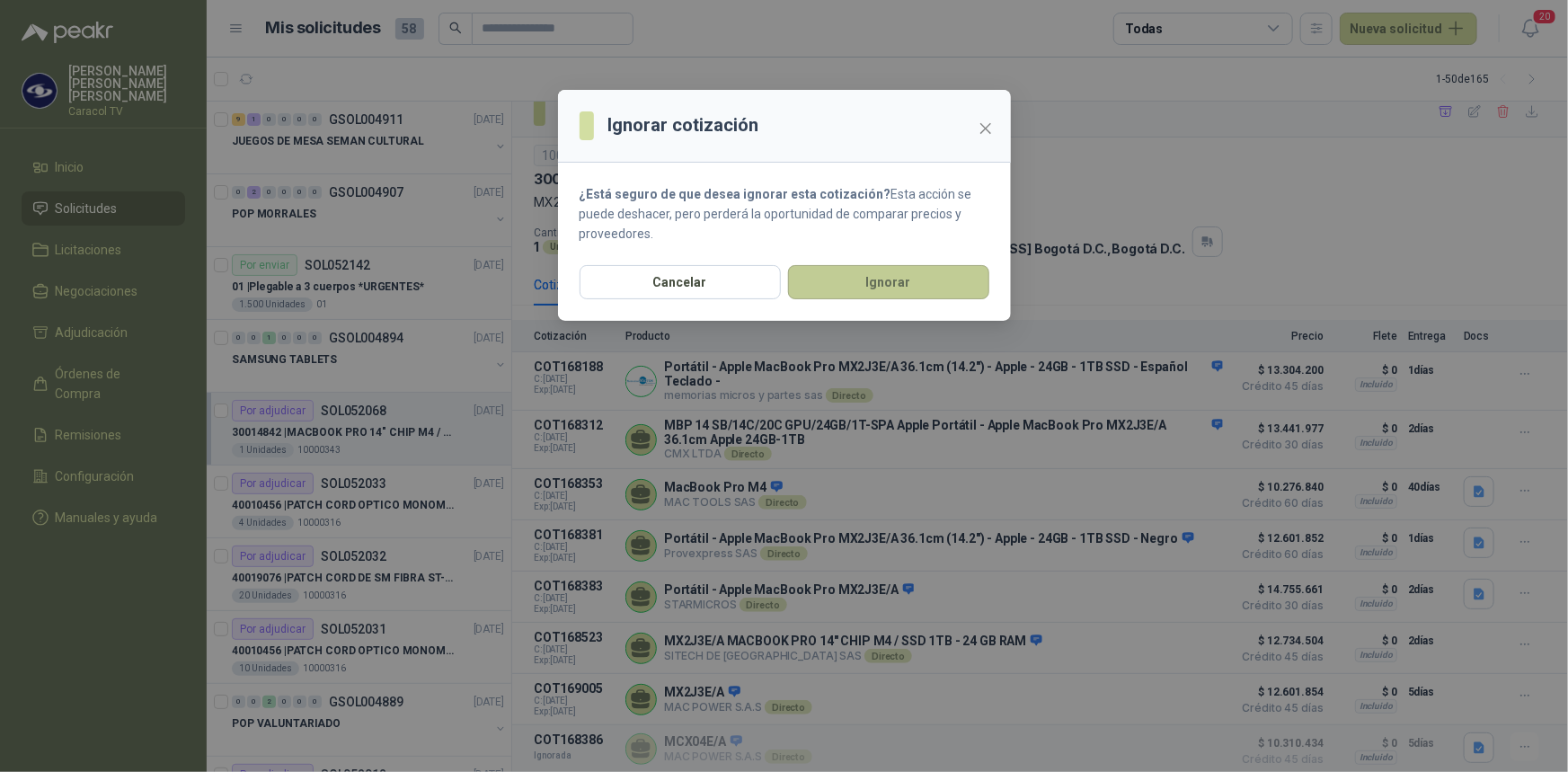
click at [897, 279] on button "Ignorar" at bounding box center [889, 282] width 202 height 34
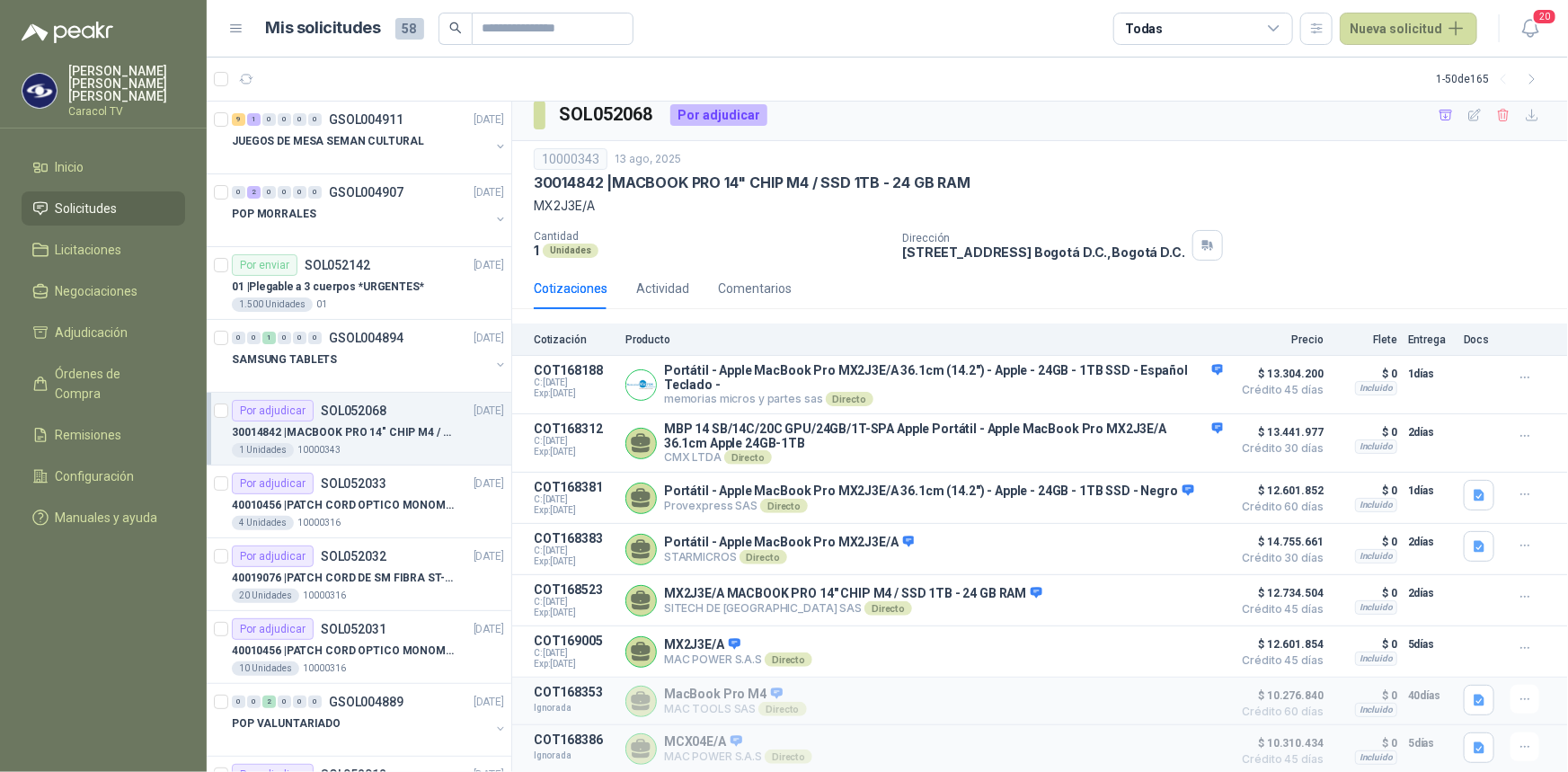
scroll to position [23, 0]
click at [1439, 107] on icon "button" at bounding box center [1446, 115] width 15 height 15
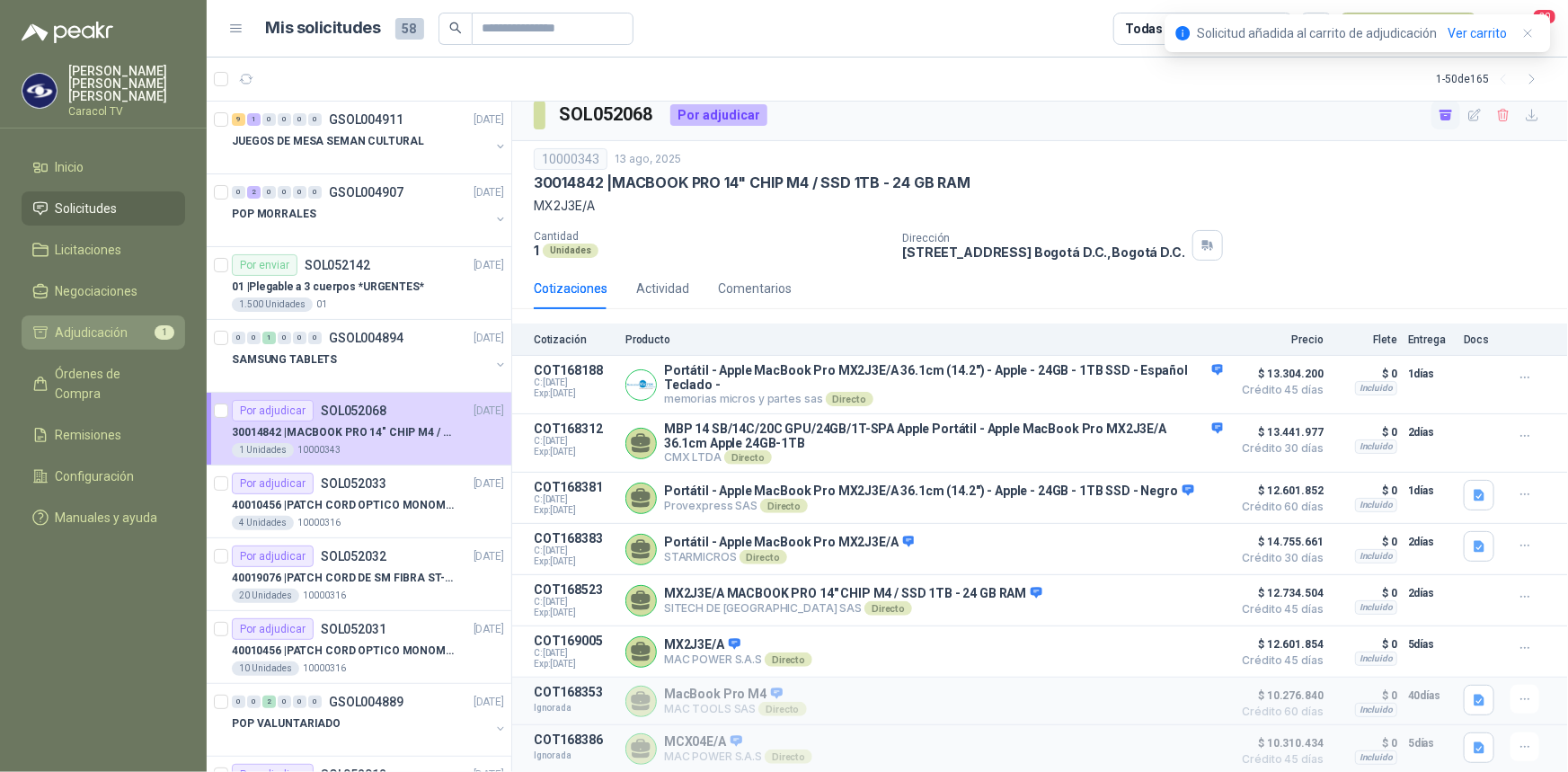
click at [85, 322] on span "Adjudicación" at bounding box center [92, 332] width 73 height 20
